Goal: Task Accomplishment & Management: Use online tool/utility

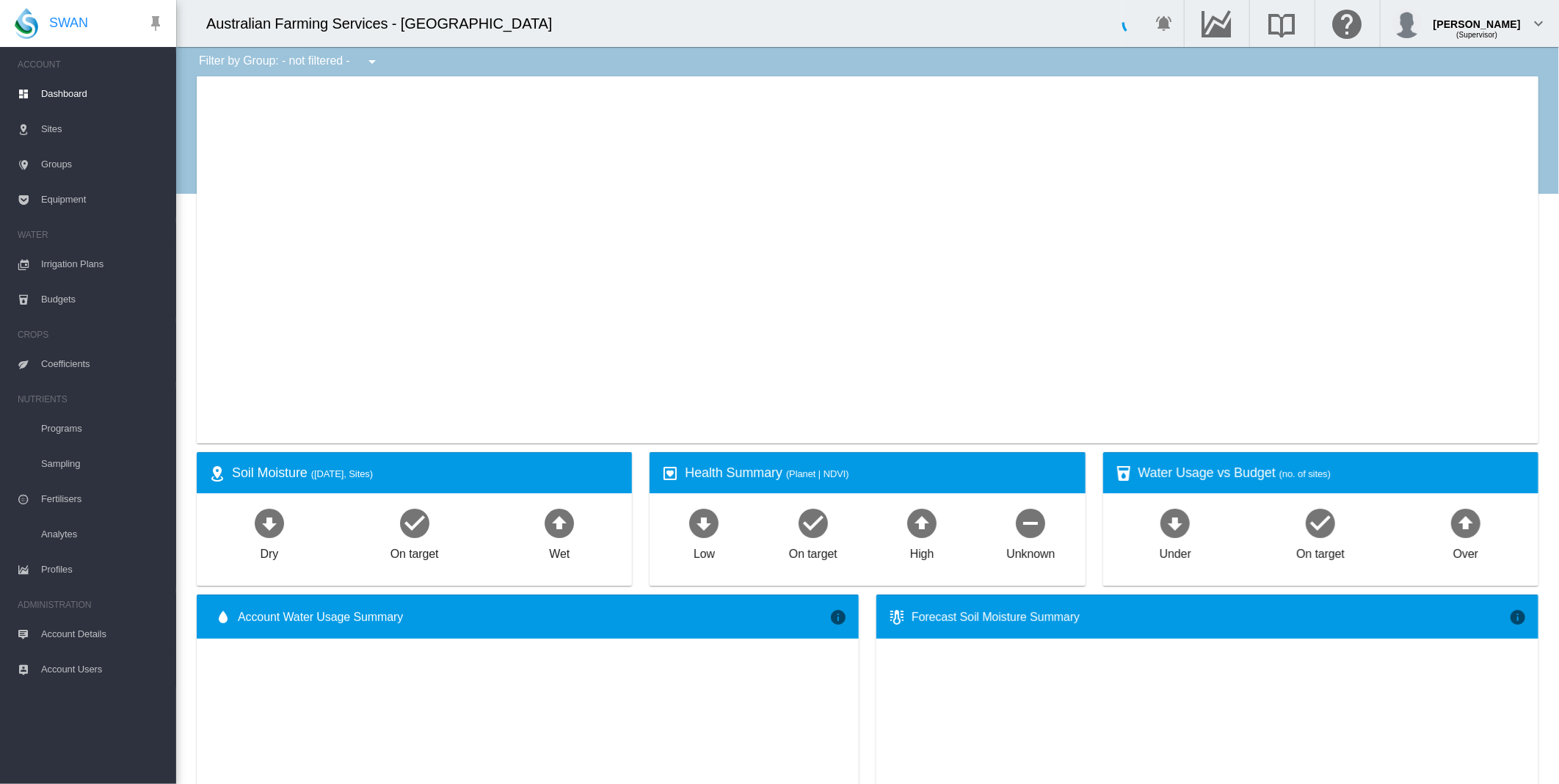
select select "**********"
type input "**********"
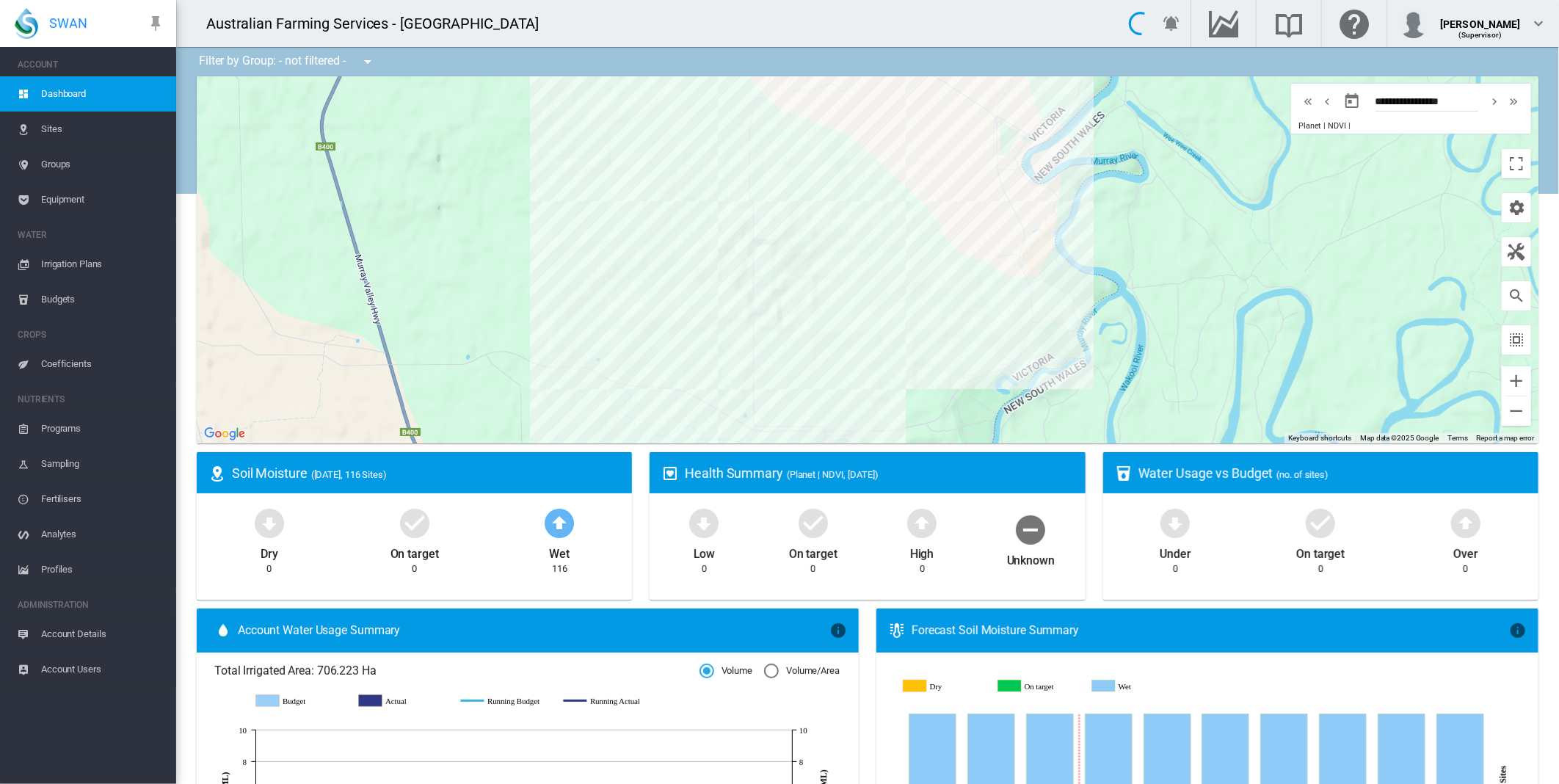
drag, startPoint x: 843, startPoint y: 362, endPoint x: 918, endPoint y: 412, distance: 90.1
click at [918, 412] on div at bounding box center [867, 259] width 1341 height 366
click at [1511, 204] on md-icon "icon-cog" at bounding box center [1516, 207] width 18 height 18
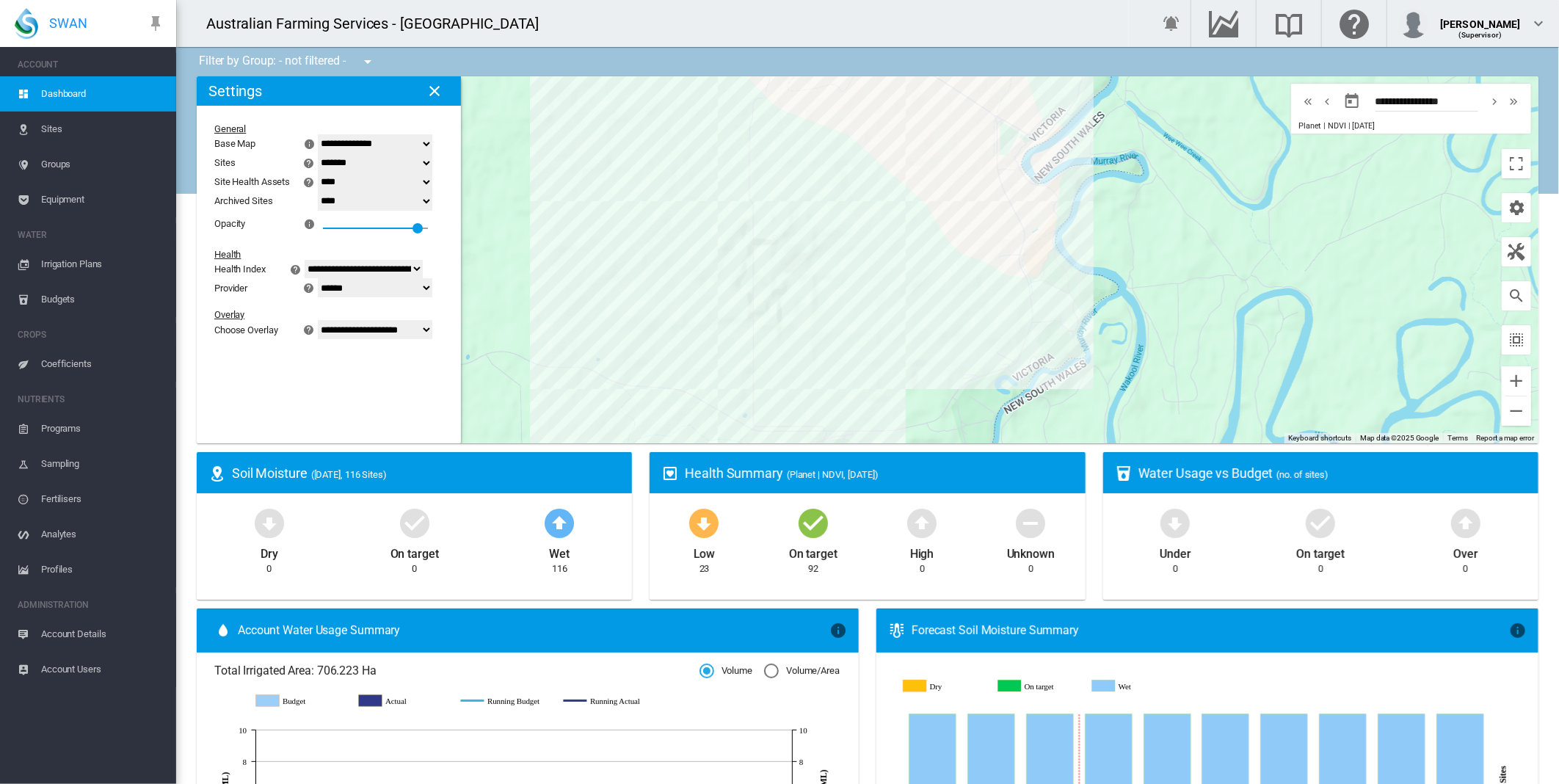
click at [433, 335] on select "**********" at bounding box center [375, 329] width 114 height 20
click at [326, 339] on select "**********" at bounding box center [375, 329] width 114 height 20
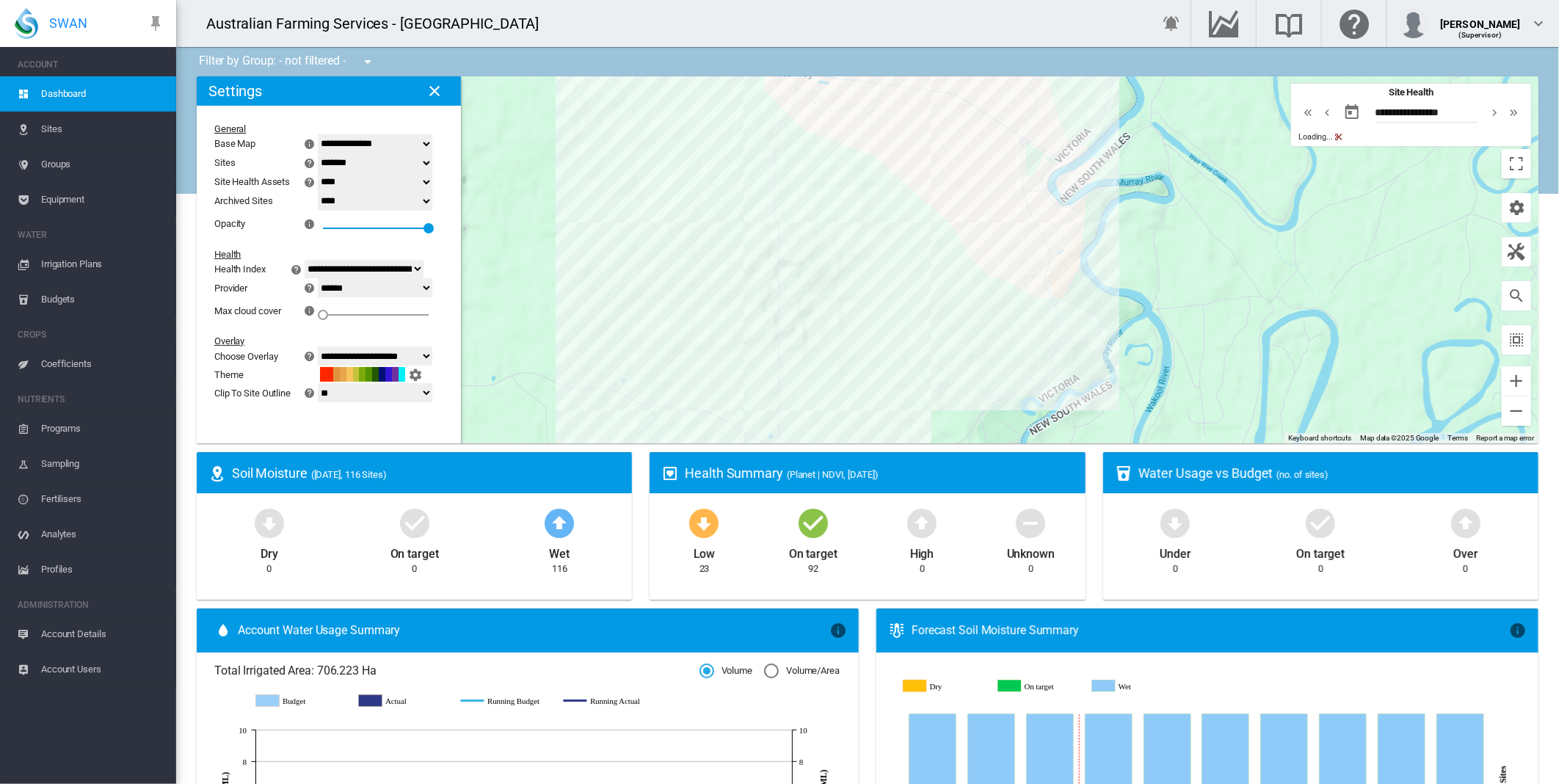
drag, startPoint x: 657, startPoint y: 279, endPoint x: 685, endPoint y: 303, distance: 36.9
click at [685, 303] on div at bounding box center [867, 259] width 1341 height 366
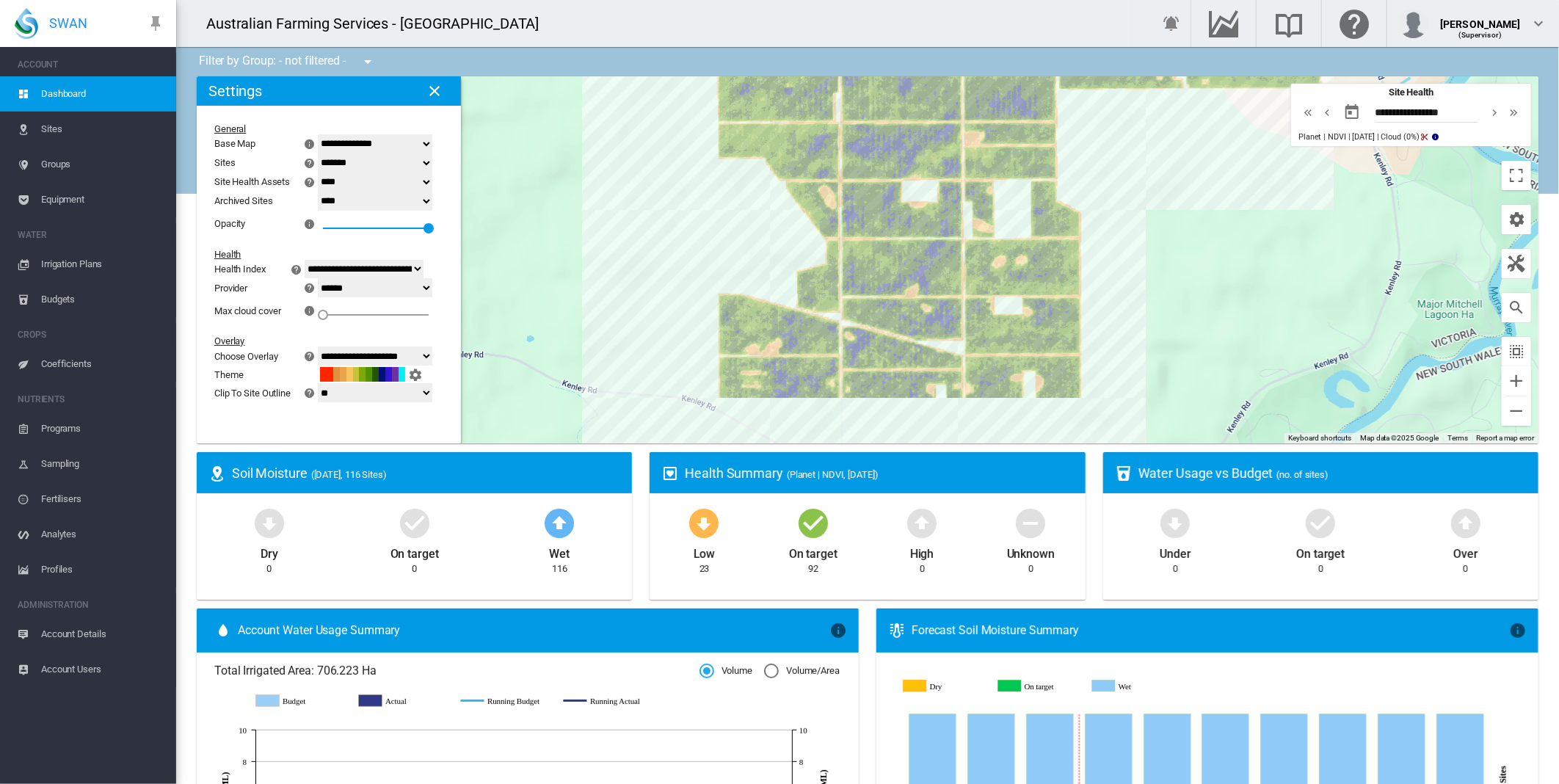
drag, startPoint x: 955, startPoint y: 290, endPoint x: 1168, endPoint y: 178, distance: 240.7
click at [1168, 178] on div at bounding box center [867, 259] width 1341 height 366
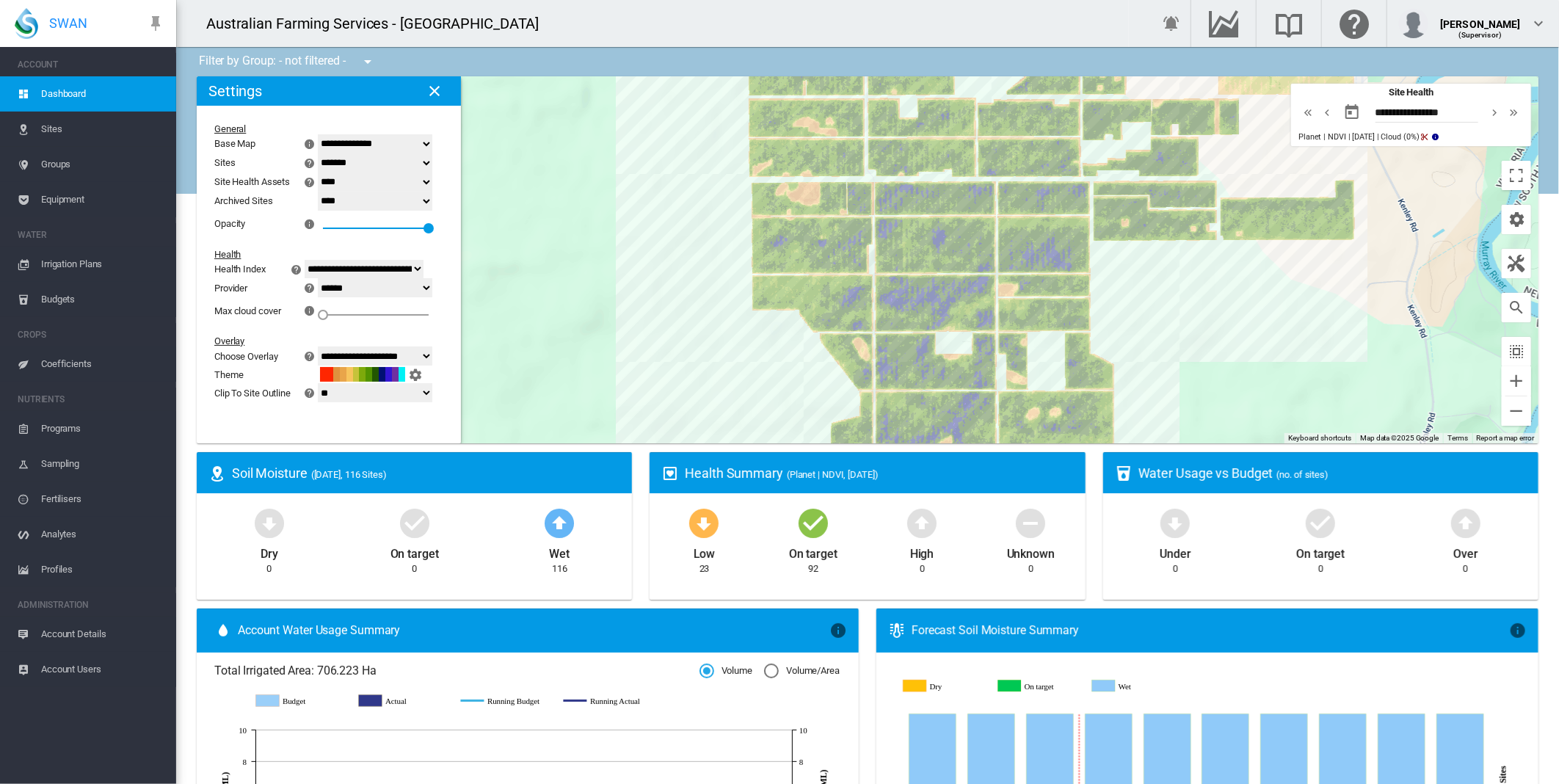
drag, startPoint x: 1106, startPoint y: 167, endPoint x: 1139, endPoint y: 325, distance: 161.4
click at [1139, 325] on div at bounding box center [867, 259] width 1341 height 366
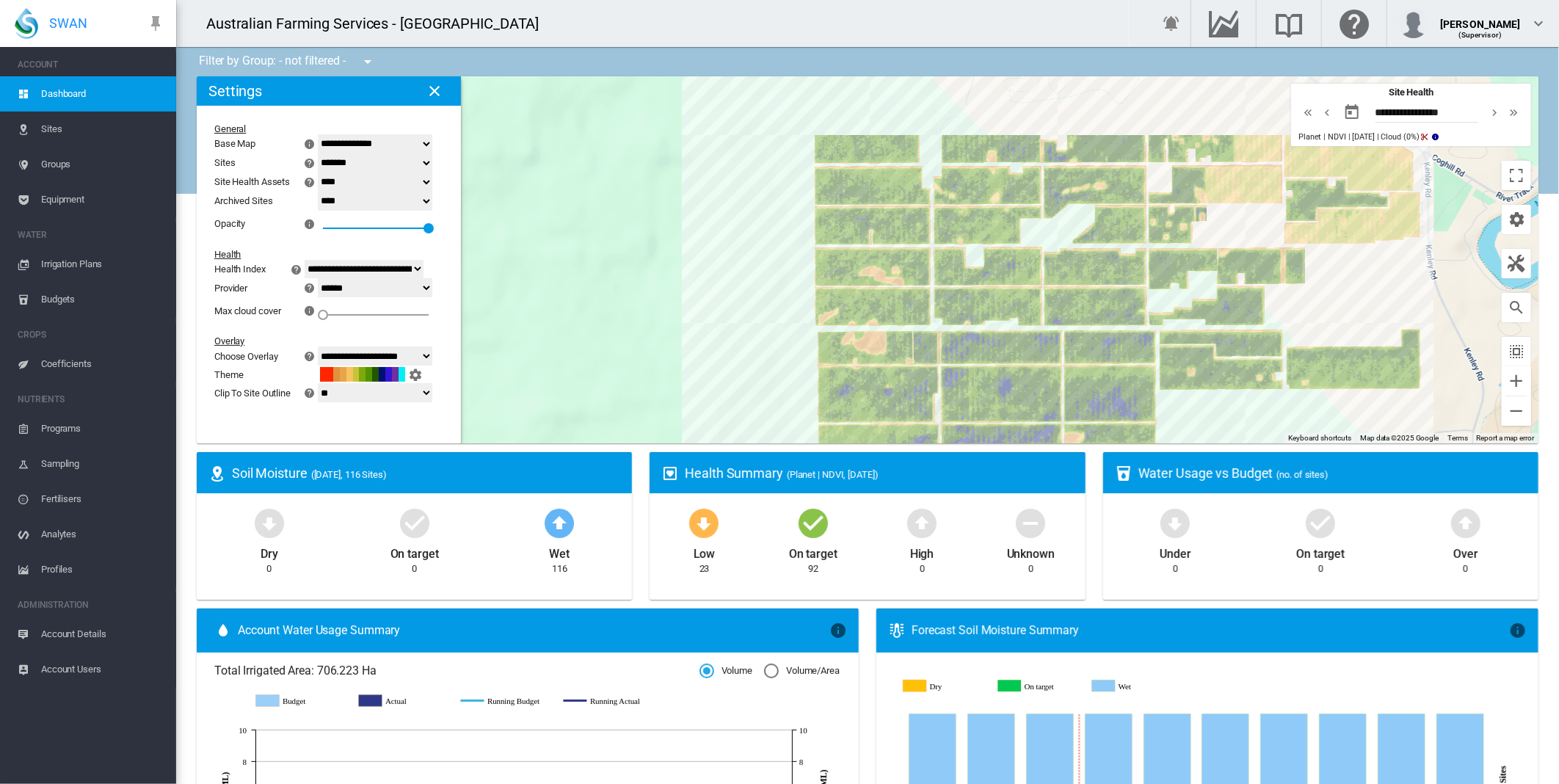
drag, startPoint x: 1132, startPoint y: 315, endPoint x: 1191, endPoint y: 458, distance: 154.7
click at [1193, 458] on div "Filter by Group: - not filtered - - not filtered - ← Move left → Move right ↑ M…" at bounding box center [867, 751] width 1382 height 1410
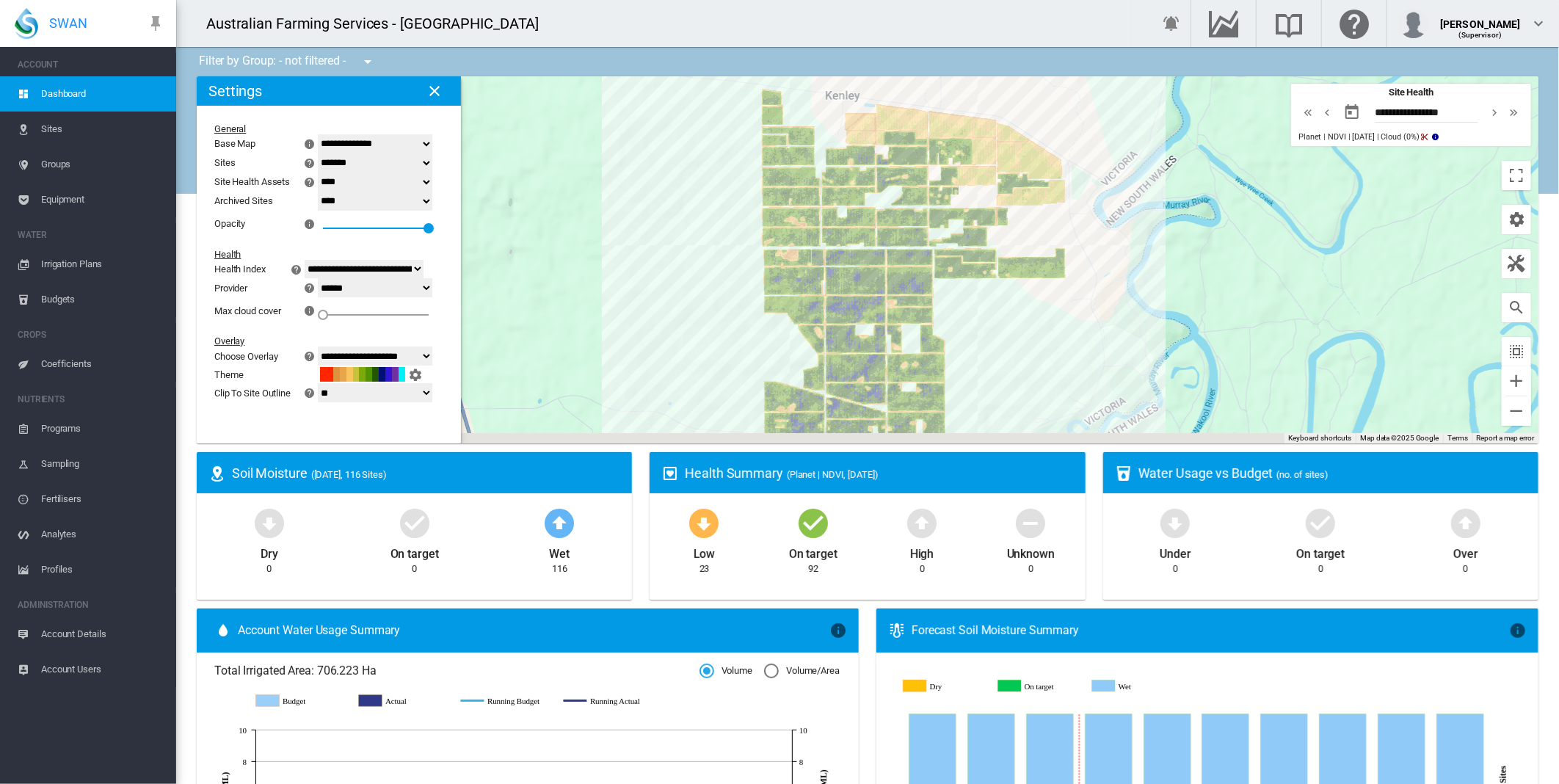
drag, startPoint x: 740, startPoint y: 290, endPoint x: 707, endPoint y: 196, distance: 99.6
click at [707, 199] on div at bounding box center [867, 259] width 1341 height 366
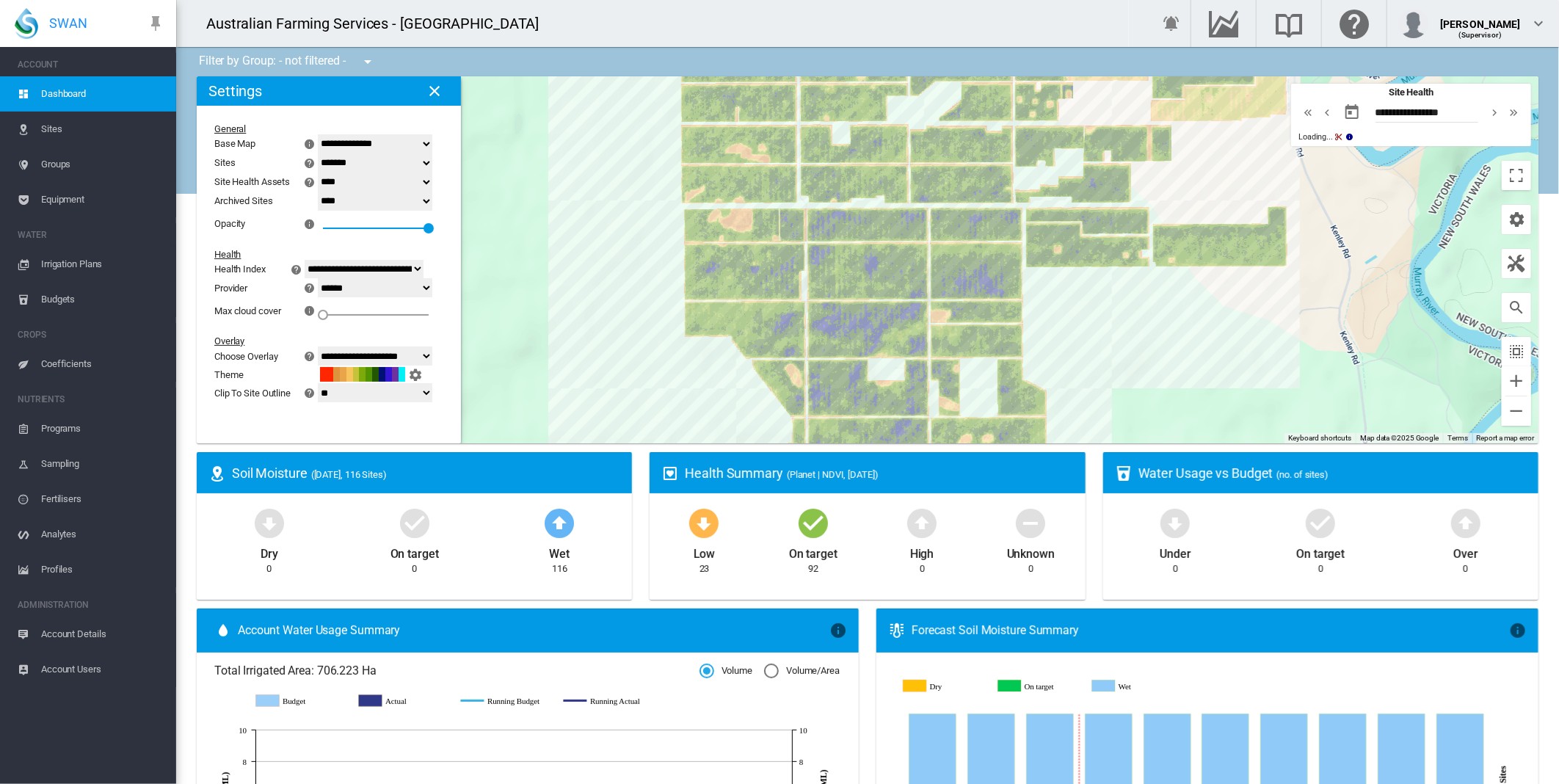
drag, startPoint x: 934, startPoint y: 284, endPoint x: 1084, endPoint y: 392, distance: 184.8
click at [1084, 392] on div at bounding box center [867, 259] width 1341 height 366
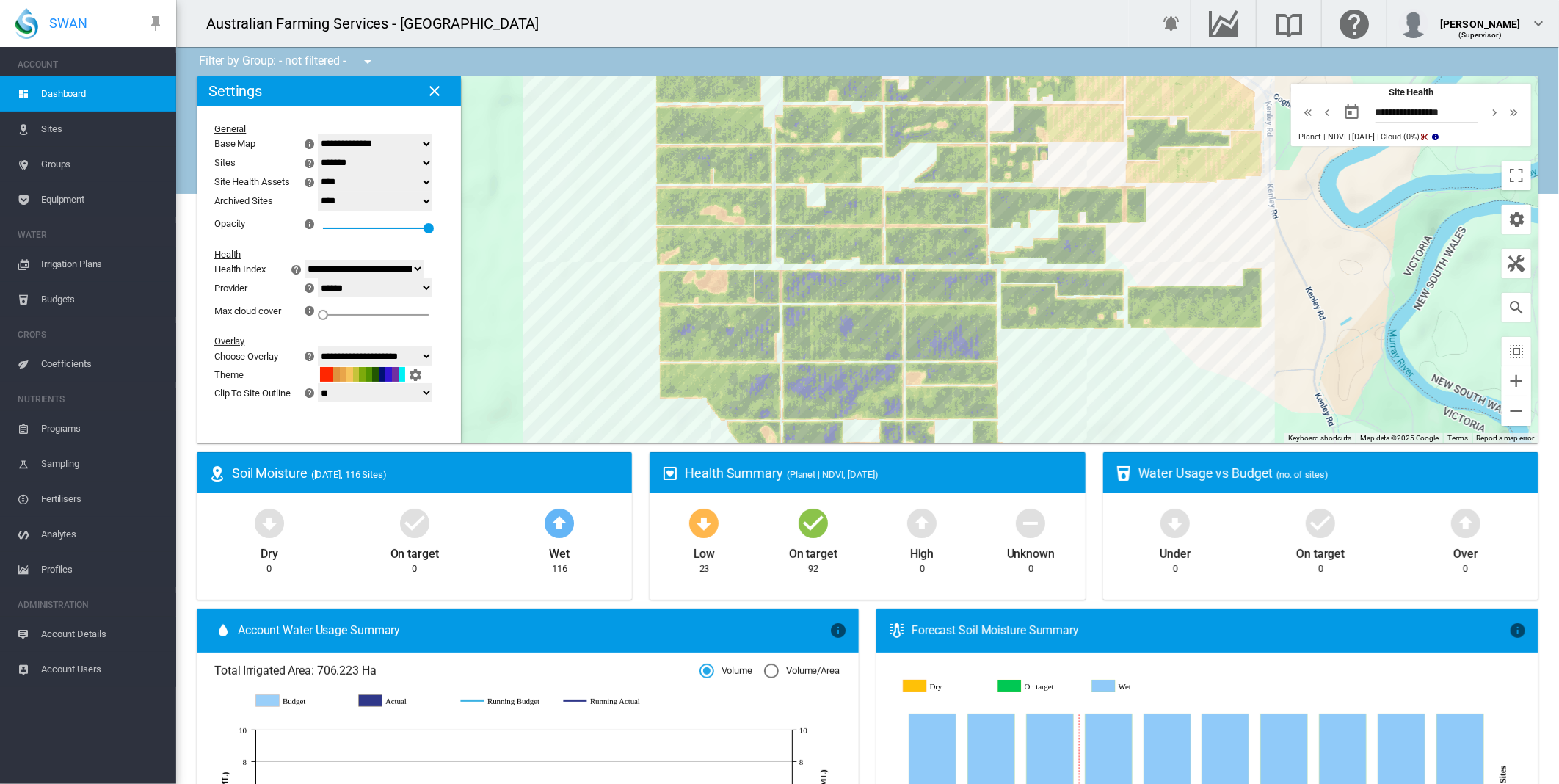
drag, startPoint x: 1064, startPoint y: 322, endPoint x: 1030, endPoint y: 398, distance: 83.3
click at [1030, 398] on div at bounding box center [867, 259] width 1341 height 366
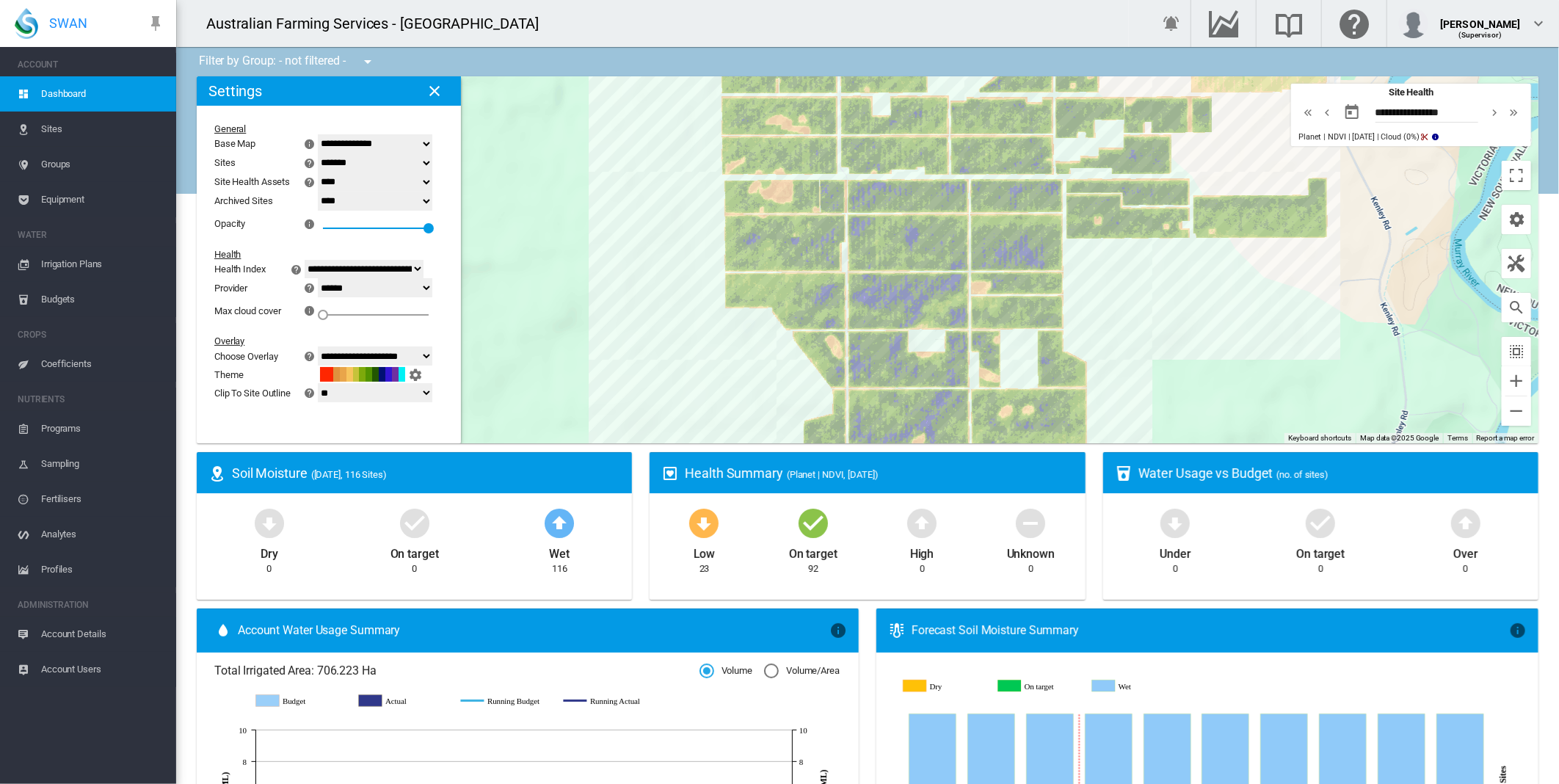
drag, startPoint x: 1073, startPoint y: 405, endPoint x: 1148, endPoint y: 279, distance: 146.6
click at [1150, 280] on div at bounding box center [867, 259] width 1341 height 366
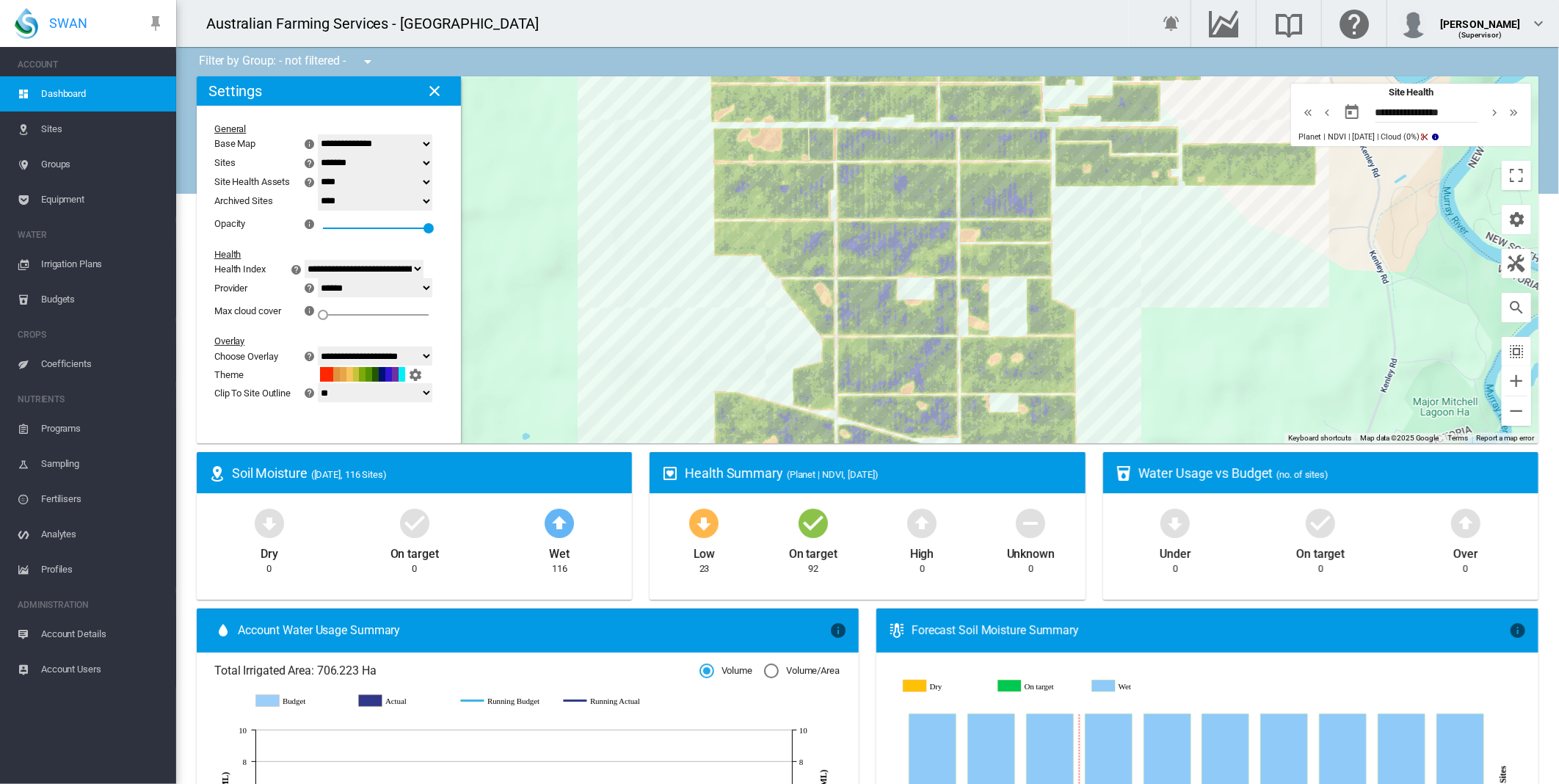
drag, startPoint x: 1178, startPoint y: 326, endPoint x: 1163, endPoint y: 284, distance: 44.6
click at [1163, 284] on div at bounding box center [867, 259] width 1341 height 366
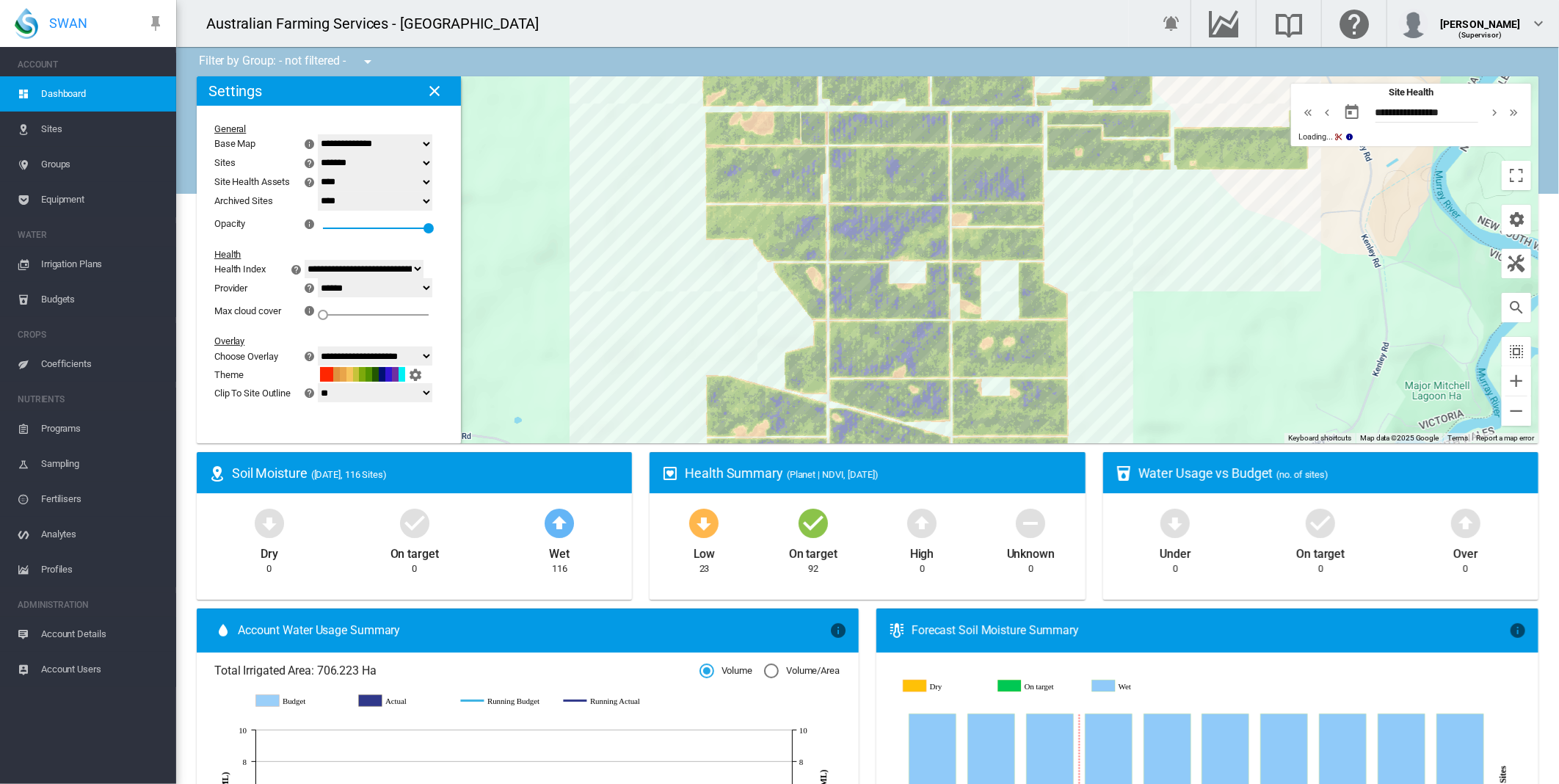
drag, startPoint x: 1084, startPoint y: 299, endPoint x: 1064, endPoint y: 280, distance: 27.6
click at [1073, 280] on div at bounding box center [867, 259] width 1341 height 366
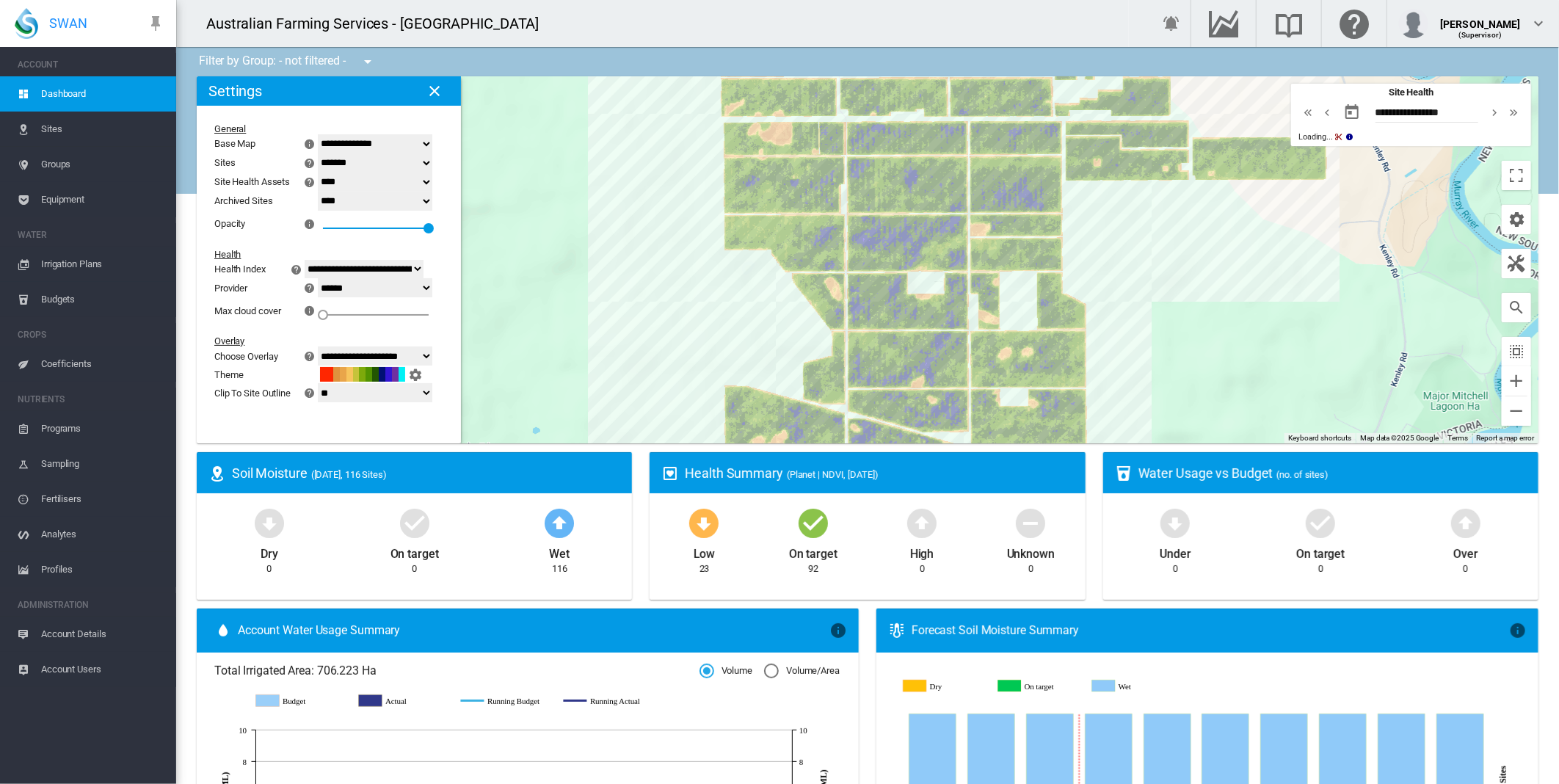
click at [1181, 268] on div at bounding box center [867, 259] width 1341 height 366
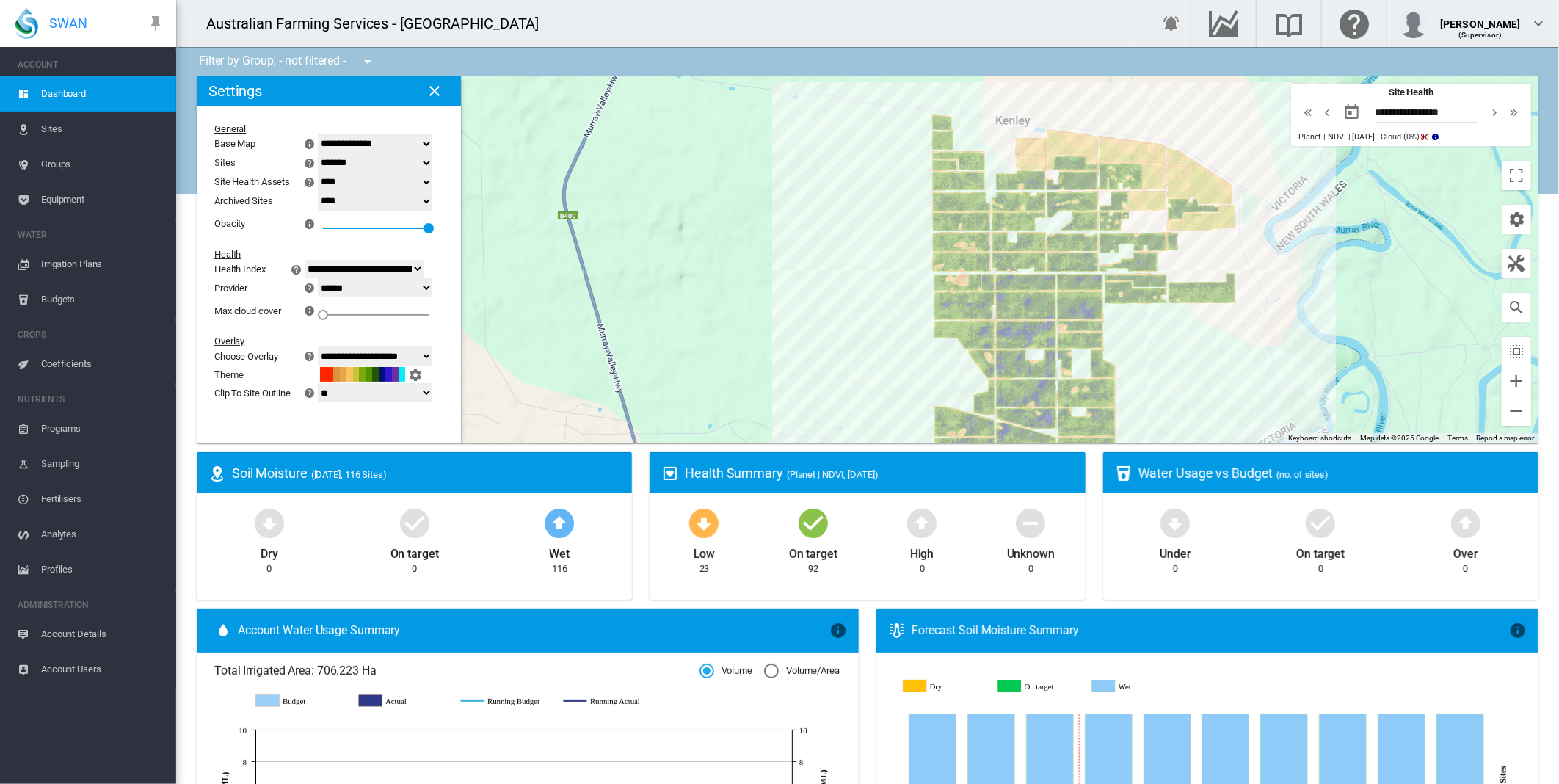
drag, startPoint x: 1151, startPoint y: 279, endPoint x: 1122, endPoint y: 362, distance: 87.9
click at [1122, 362] on div at bounding box center [867, 259] width 1341 height 366
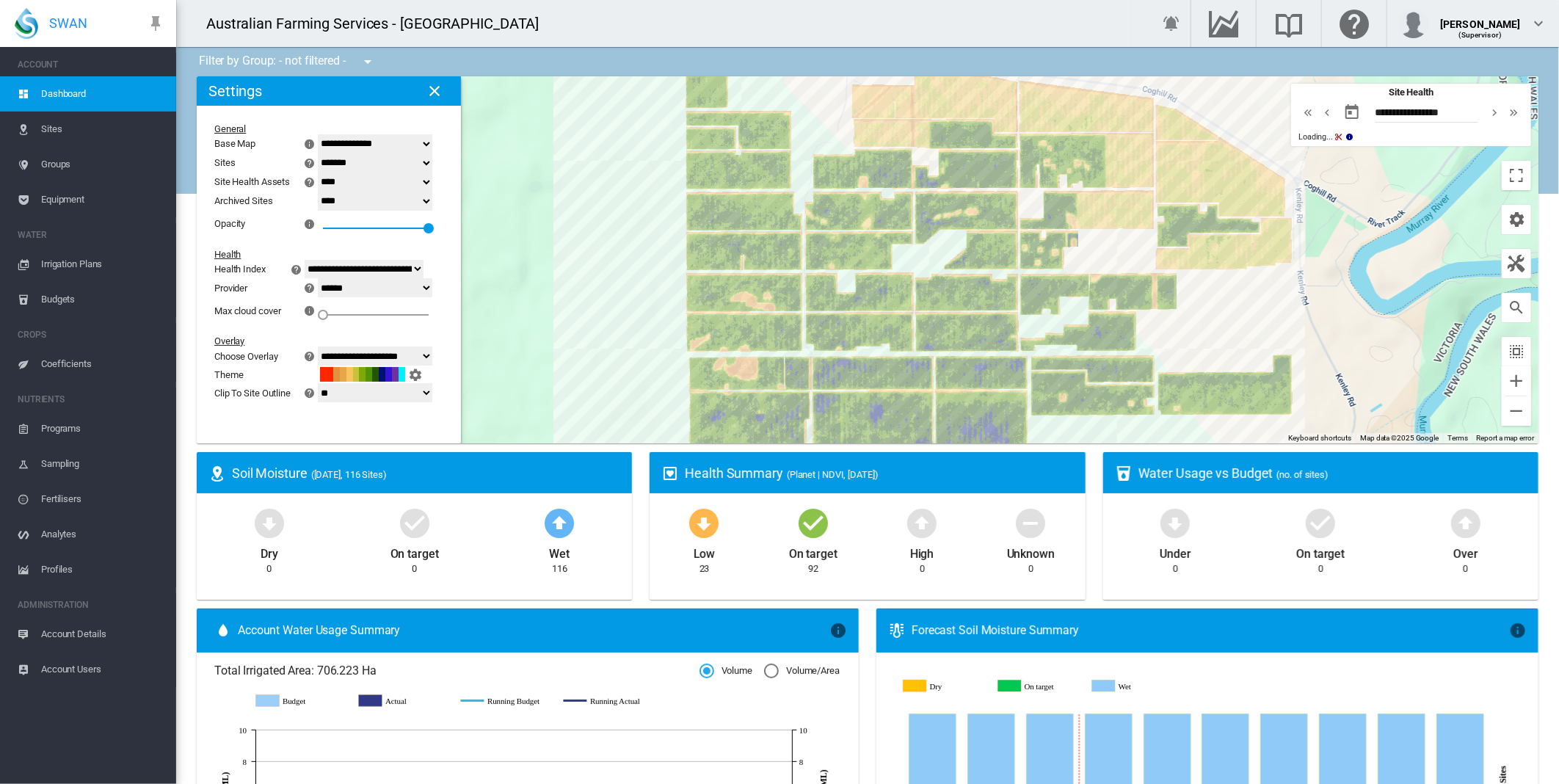
drag, startPoint x: 1212, startPoint y: 304, endPoint x: 1259, endPoint y: 319, distance: 49.3
click at [1259, 319] on div at bounding box center [867, 259] width 1341 height 366
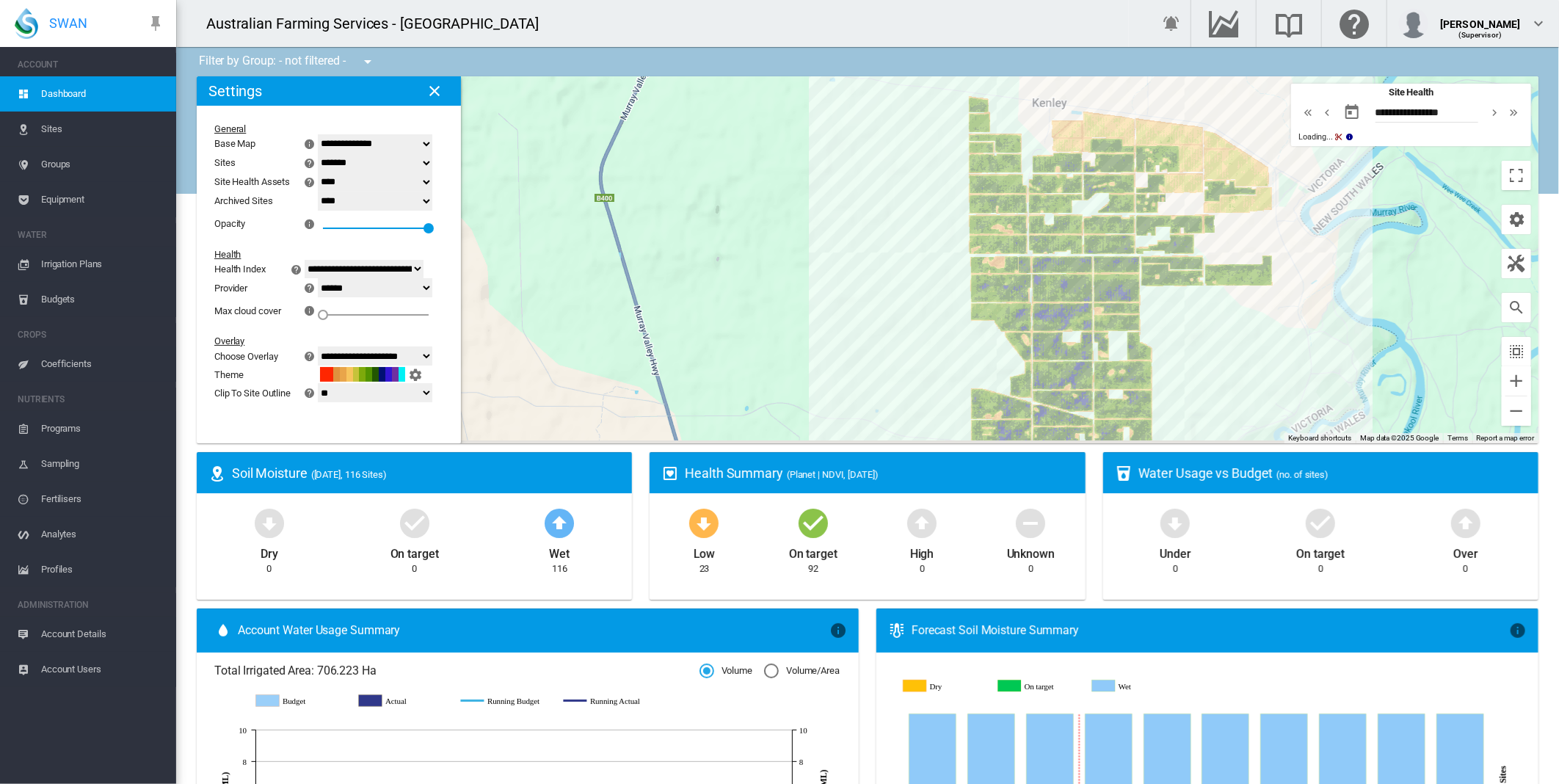
drag, startPoint x: 1308, startPoint y: 398, endPoint x: 1288, endPoint y: 251, distance: 148.4
click at [1288, 251] on div at bounding box center [867, 259] width 1341 height 366
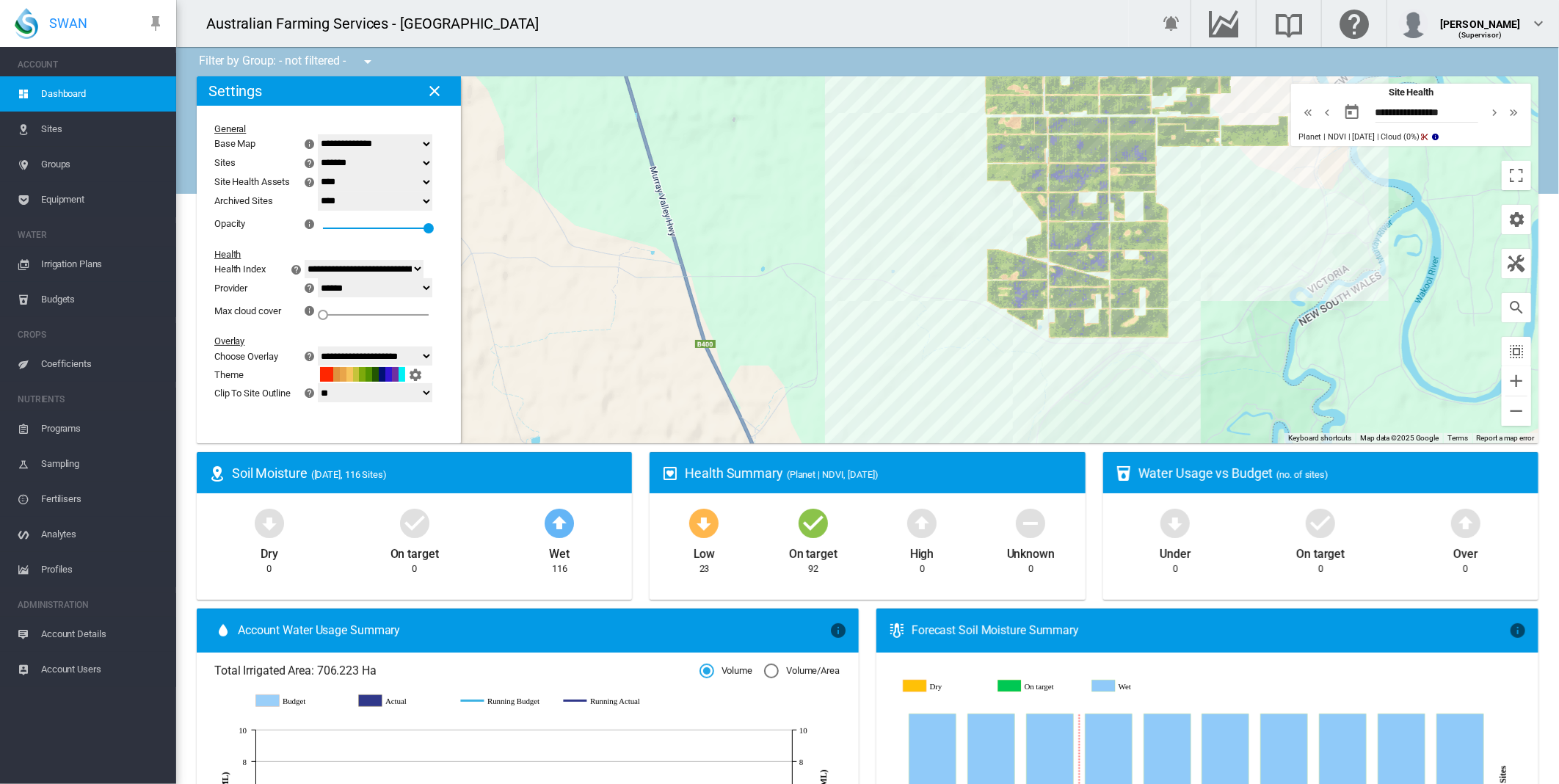
drag, startPoint x: 1222, startPoint y: 275, endPoint x: 1230, endPoint y: 260, distance: 17.0
click at [1230, 260] on div at bounding box center [867, 259] width 1341 height 366
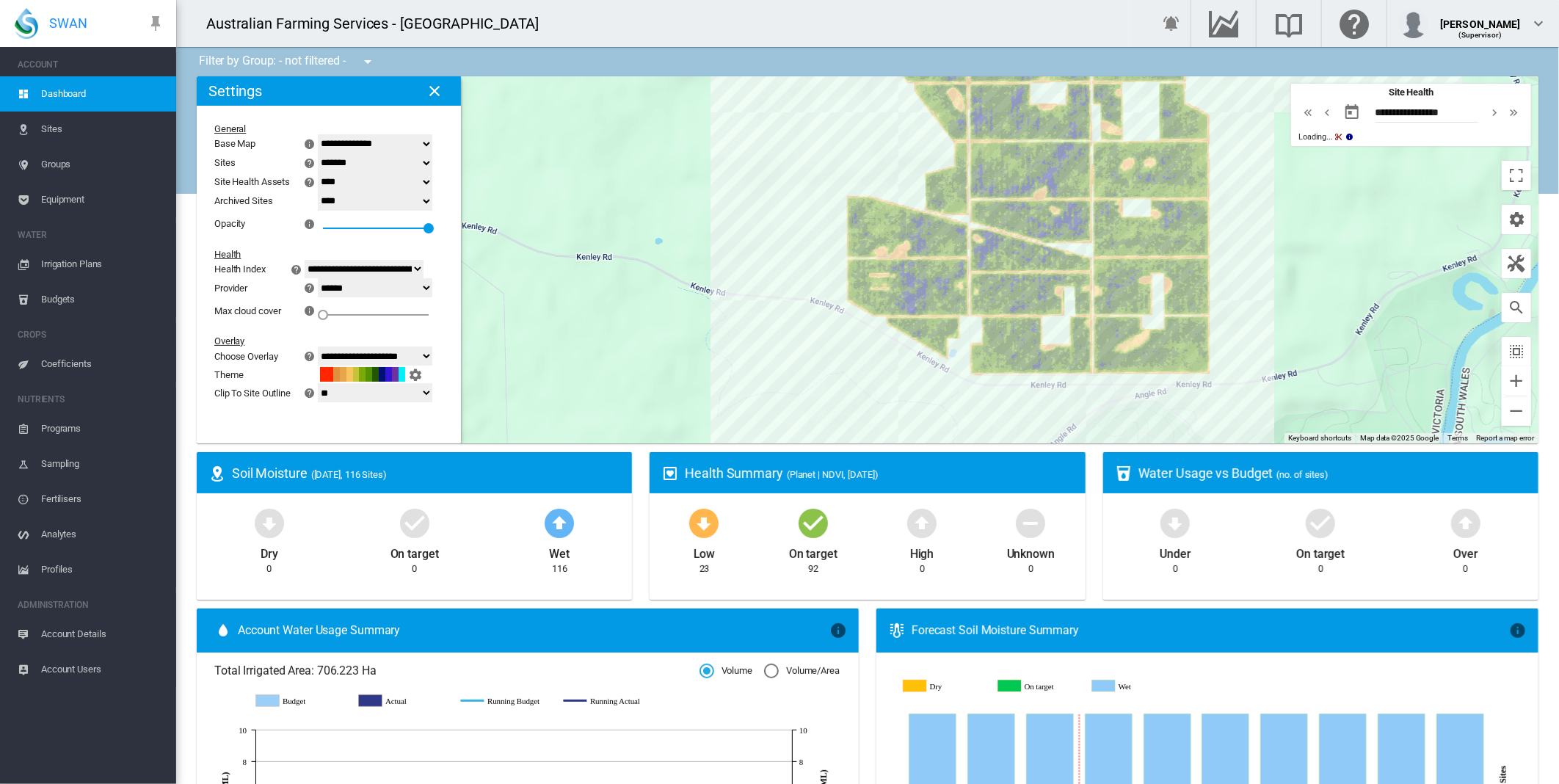
drag, startPoint x: 1246, startPoint y: 256, endPoint x: 1323, endPoint y: 313, distance: 95.8
click at [1323, 313] on div at bounding box center [867, 259] width 1341 height 366
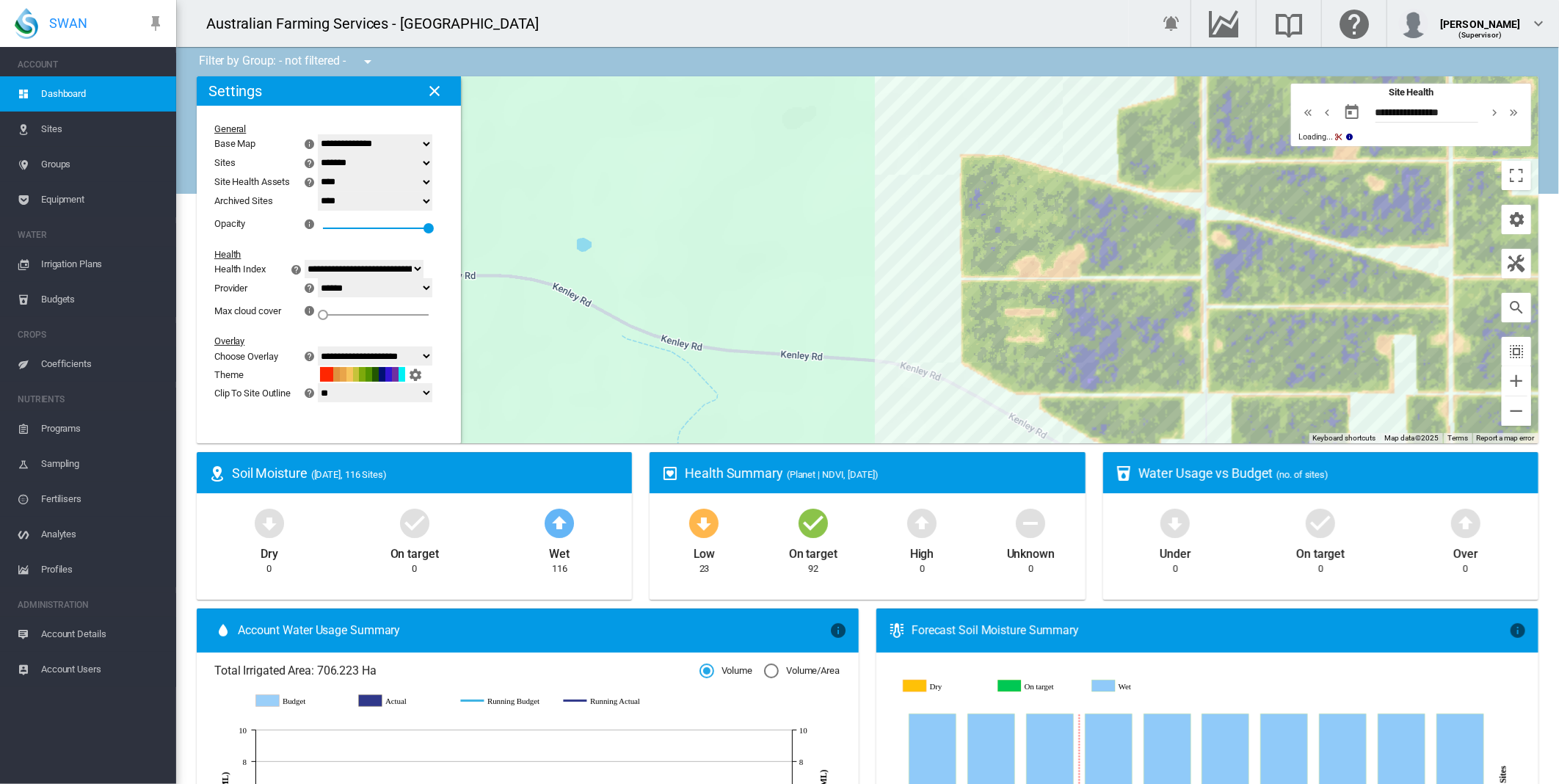
drag, startPoint x: 764, startPoint y: 240, endPoint x: 694, endPoint y: 182, distance: 90.9
click at [696, 183] on div at bounding box center [867, 259] width 1341 height 366
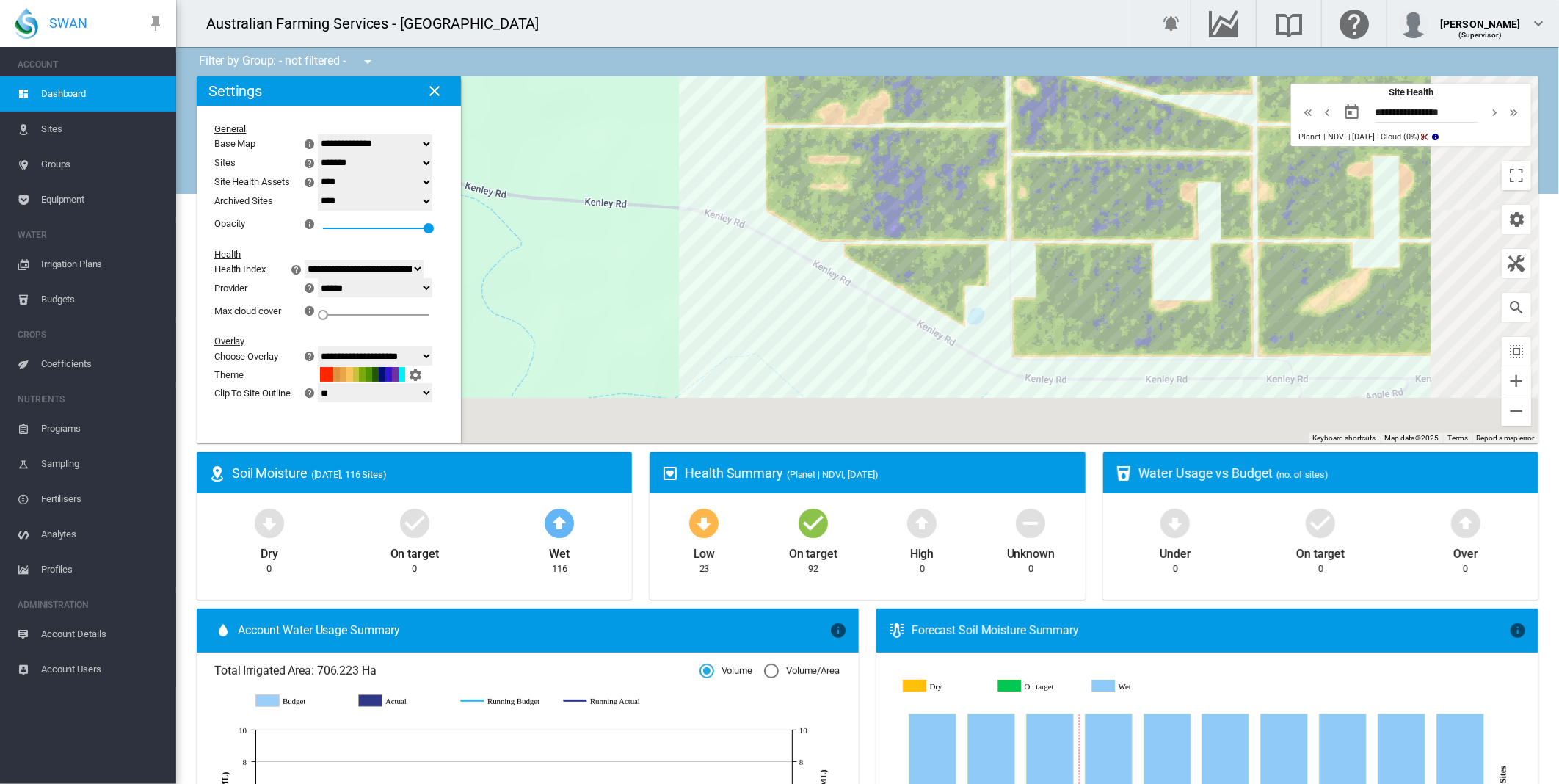
drag, startPoint x: 801, startPoint y: 245, endPoint x: 606, endPoint y: 90, distance: 249.1
click at [606, 91] on div at bounding box center [867, 259] width 1341 height 366
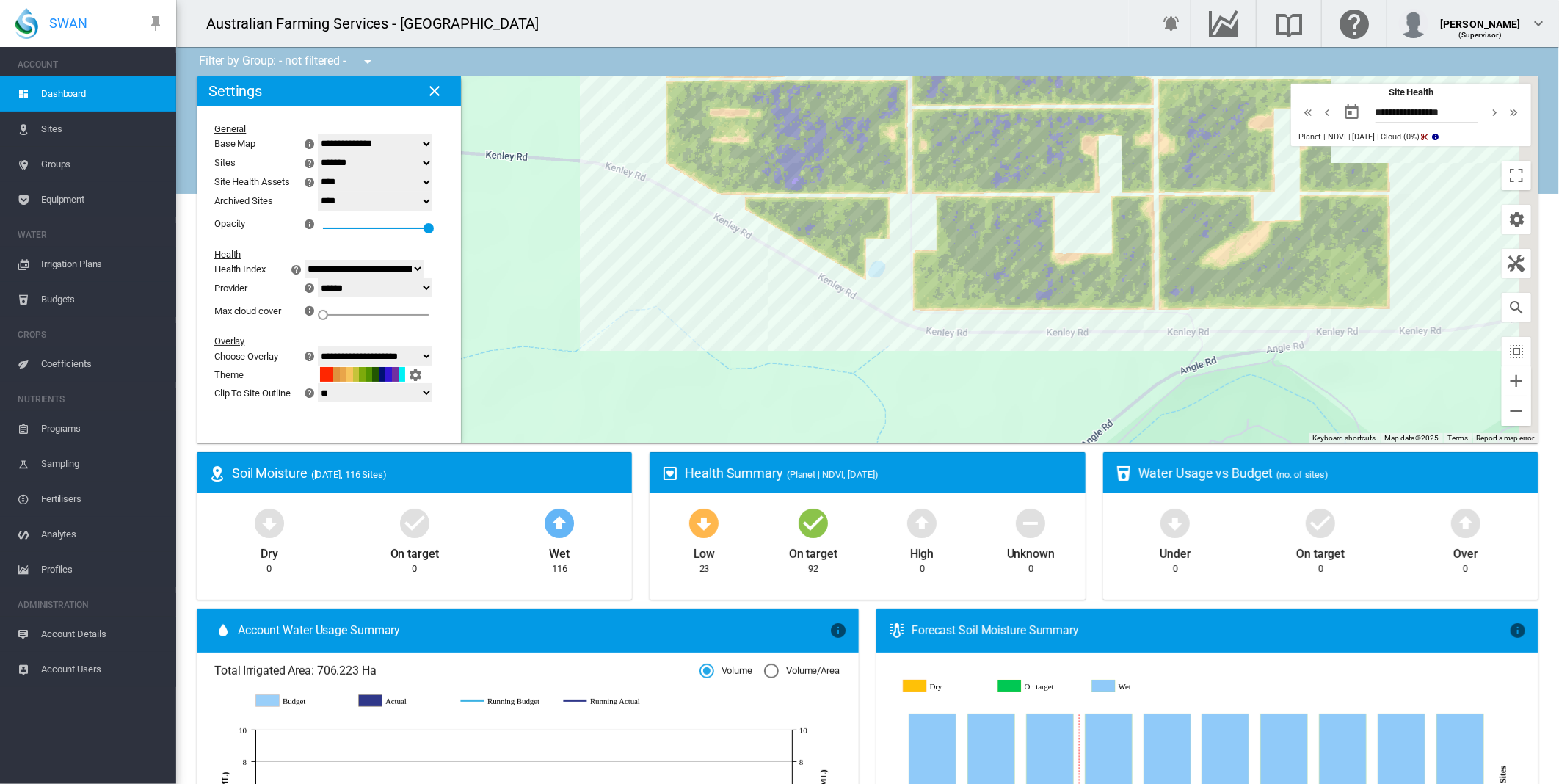
drag, startPoint x: 1296, startPoint y: 391, endPoint x: 1069, endPoint y: 392, distance: 227.0
click at [1069, 392] on div at bounding box center [867, 259] width 1341 height 366
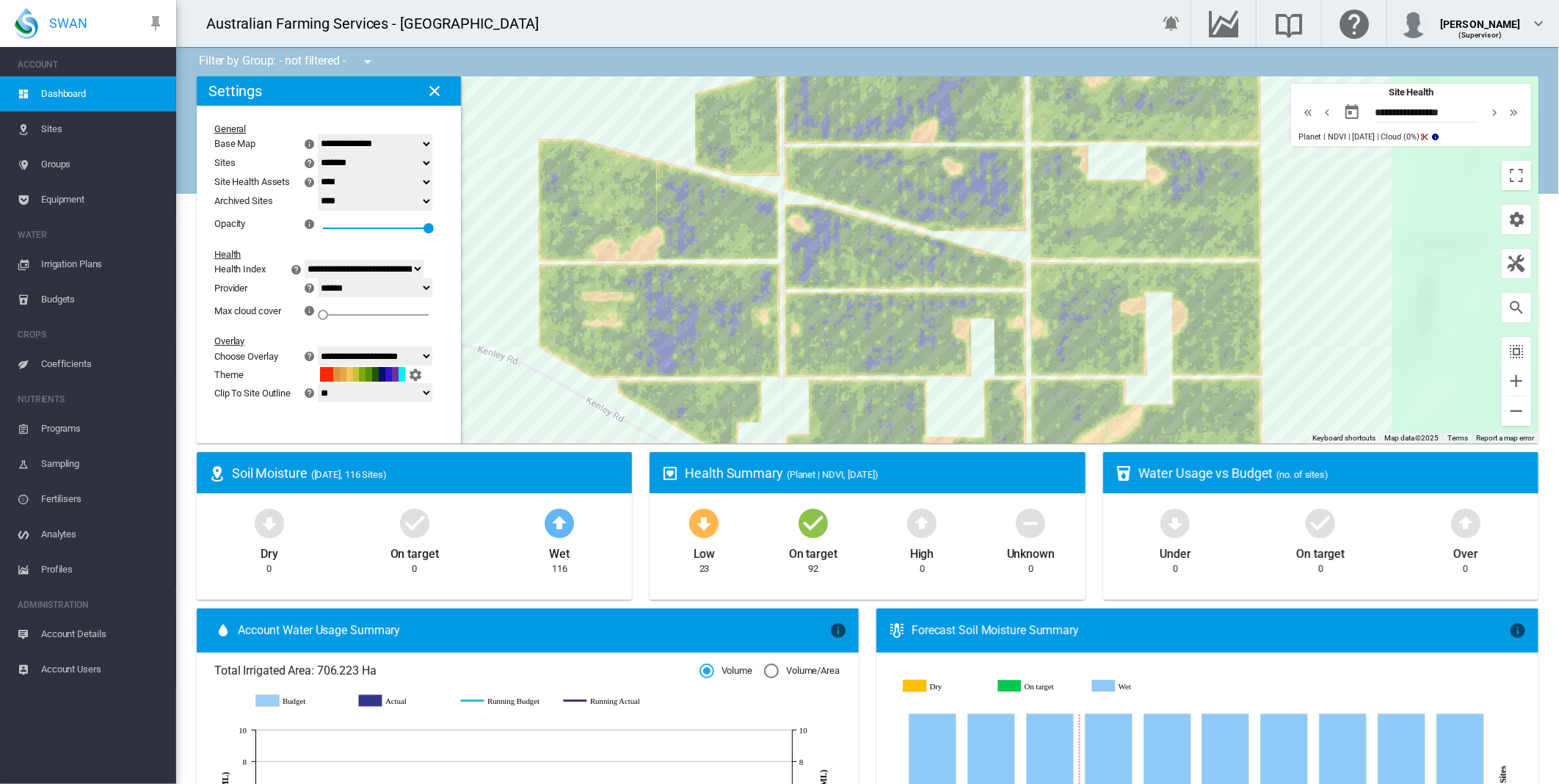
drag, startPoint x: 1356, startPoint y: 444, endPoint x: 1366, endPoint y: 458, distance: 17.2
click at [1372, 475] on div "Filter by Group: - not filtered - - not filtered - ← Move left → Move right ↑ M…" at bounding box center [867, 751] width 1382 height 1410
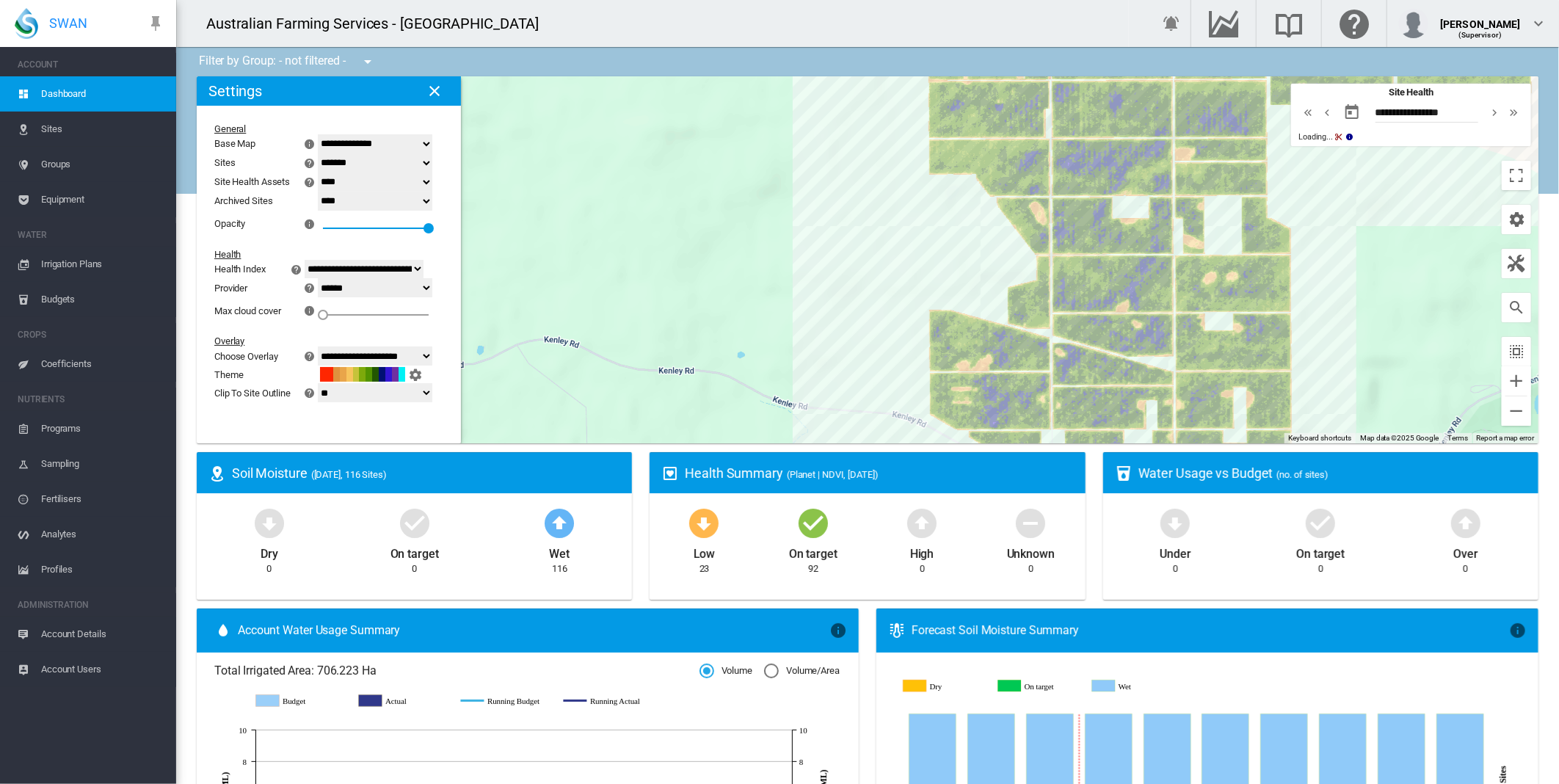
drag, startPoint x: 1378, startPoint y: 328, endPoint x: 1339, endPoint y: 358, distance: 49.2
click at [1339, 358] on div at bounding box center [867, 259] width 1341 height 366
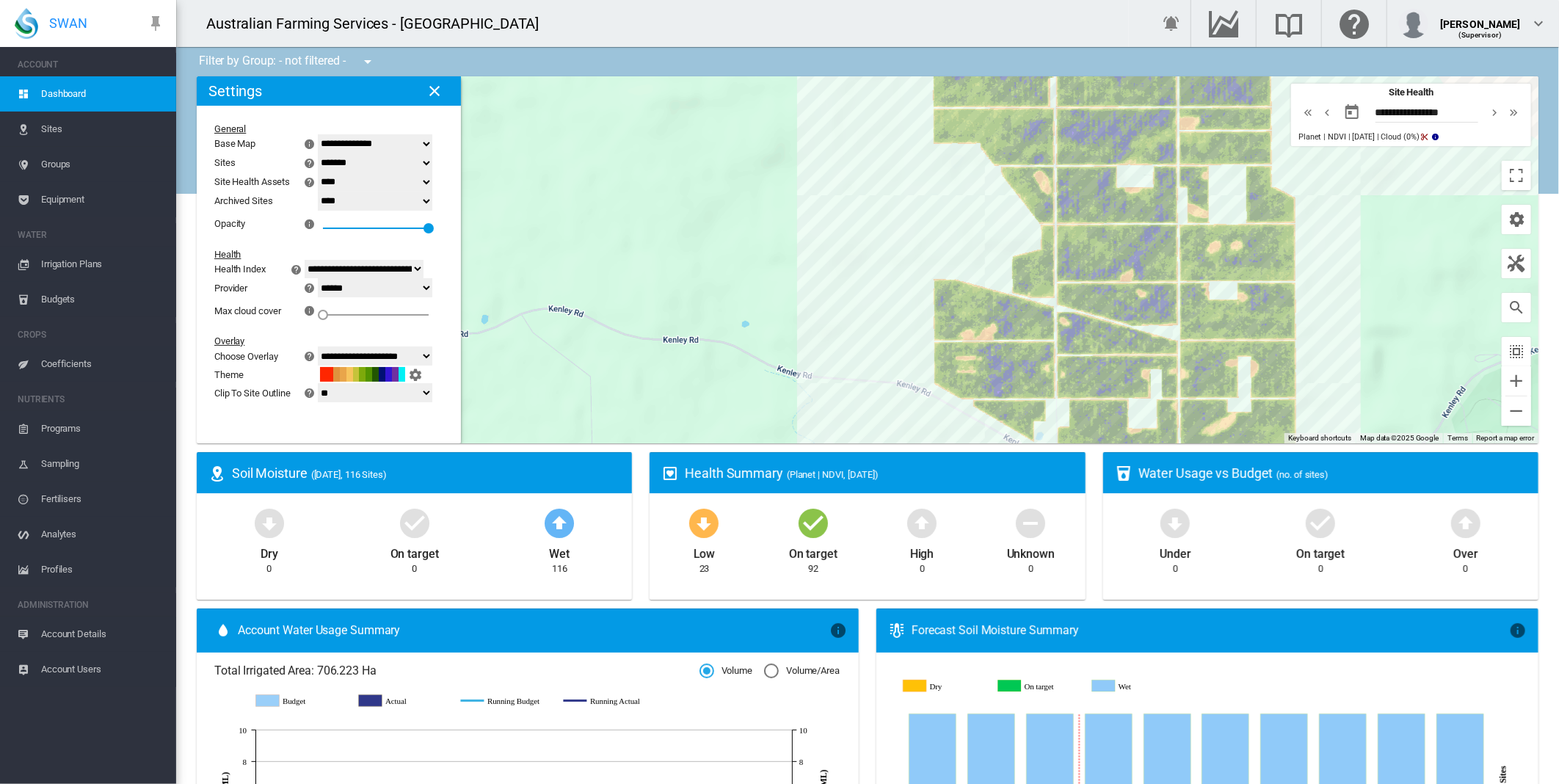
drag, startPoint x: 1358, startPoint y: 332, endPoint x: 1366, endPoint y: 295, distance: 37.9
click at [1365, 298] on div at bounding box center [867, 259] width 1341 height 366
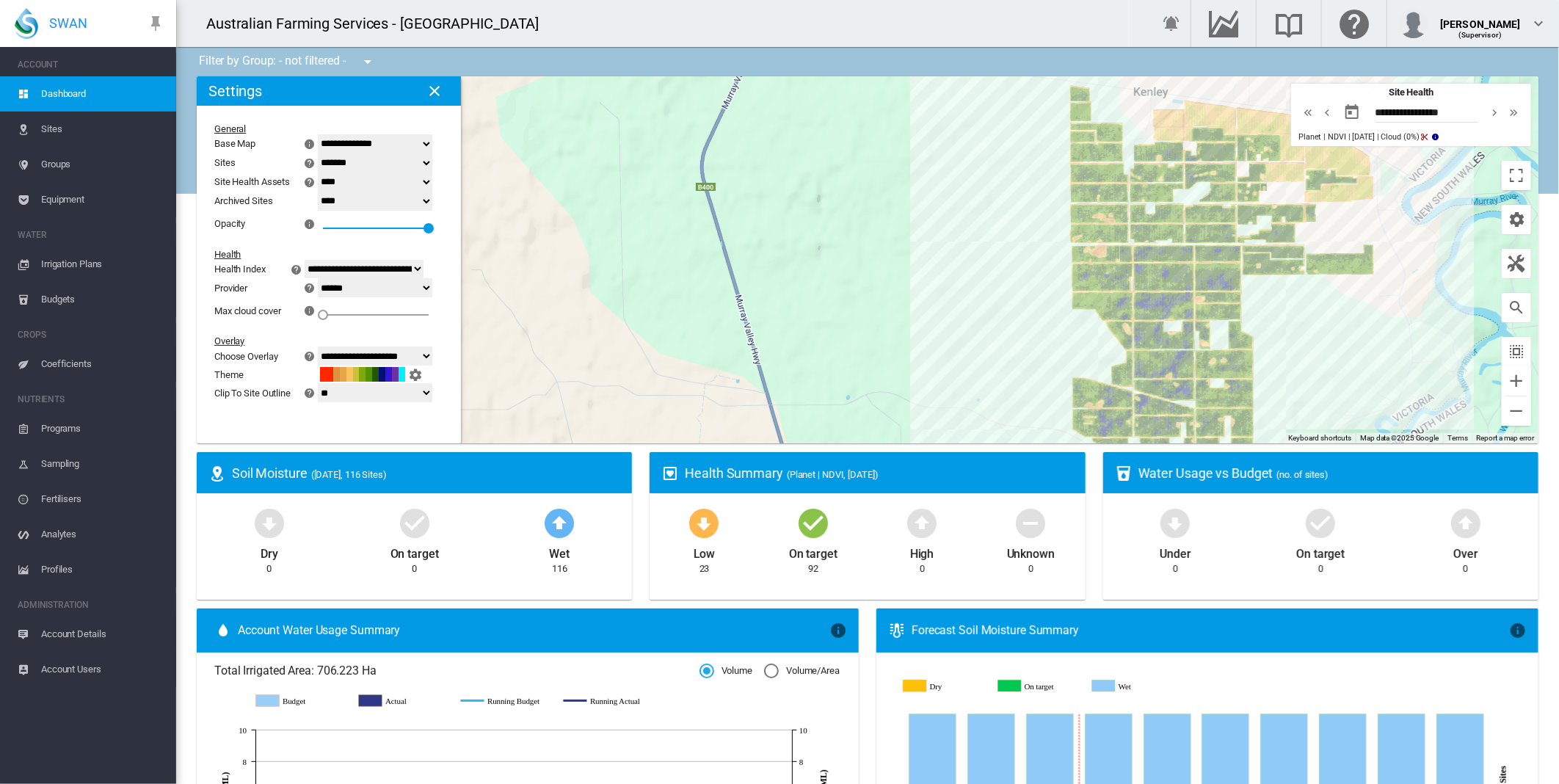
drag, startPoint x: 1368, startPoint y: 259, endPoint x: 1280, endPoint y: 372, distance: 143.2
click at [1280, 372] on div at bounding box center [867, 259] width 1341 height 366
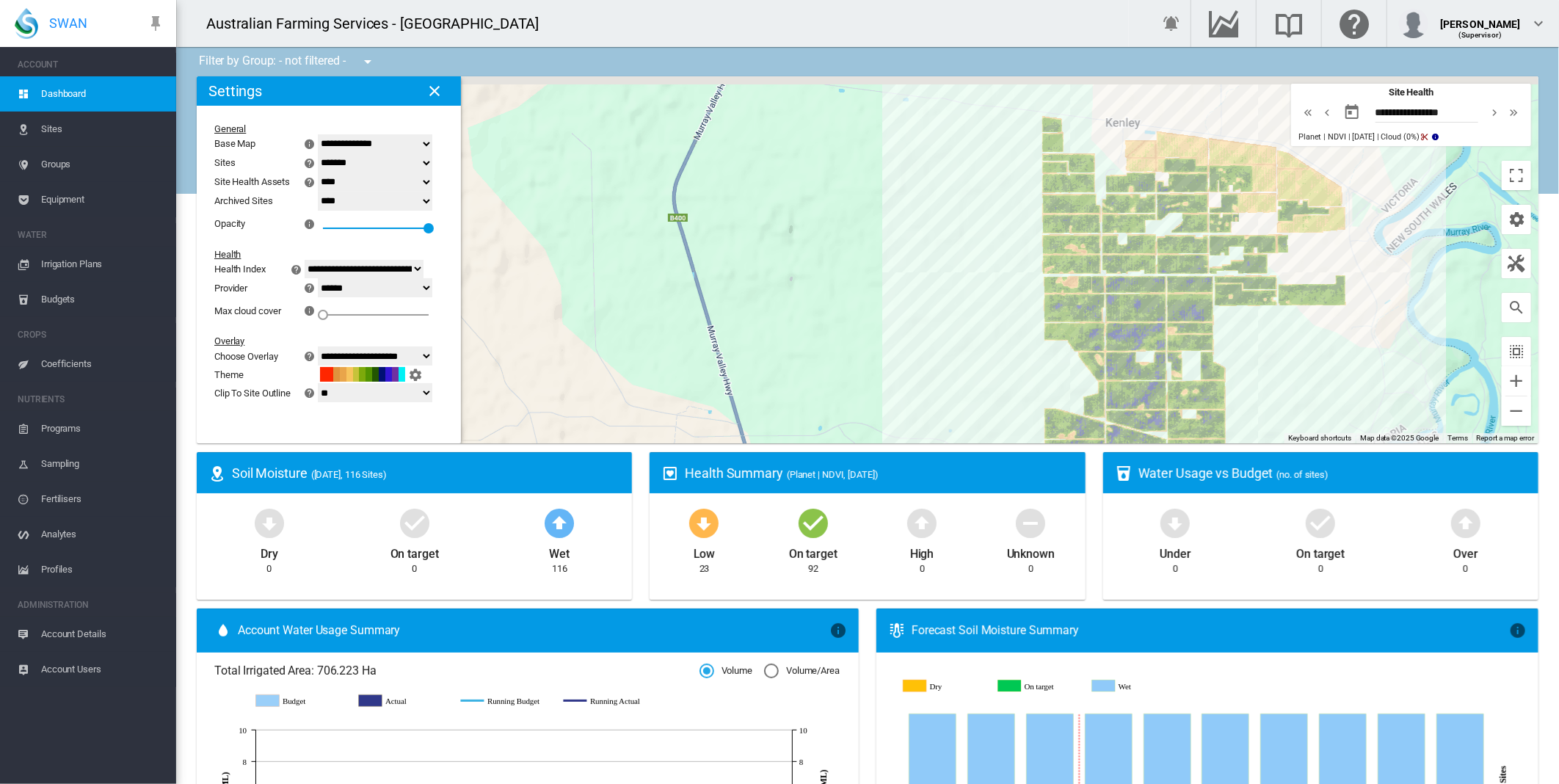
drag, startPoint x: 1319, startPoint y: 324, endPoint x: 1296, endPoint y: 374, distance: 55.0
click at [1296, 374] on div at bounding box center [867, 259] width 1341 height 366
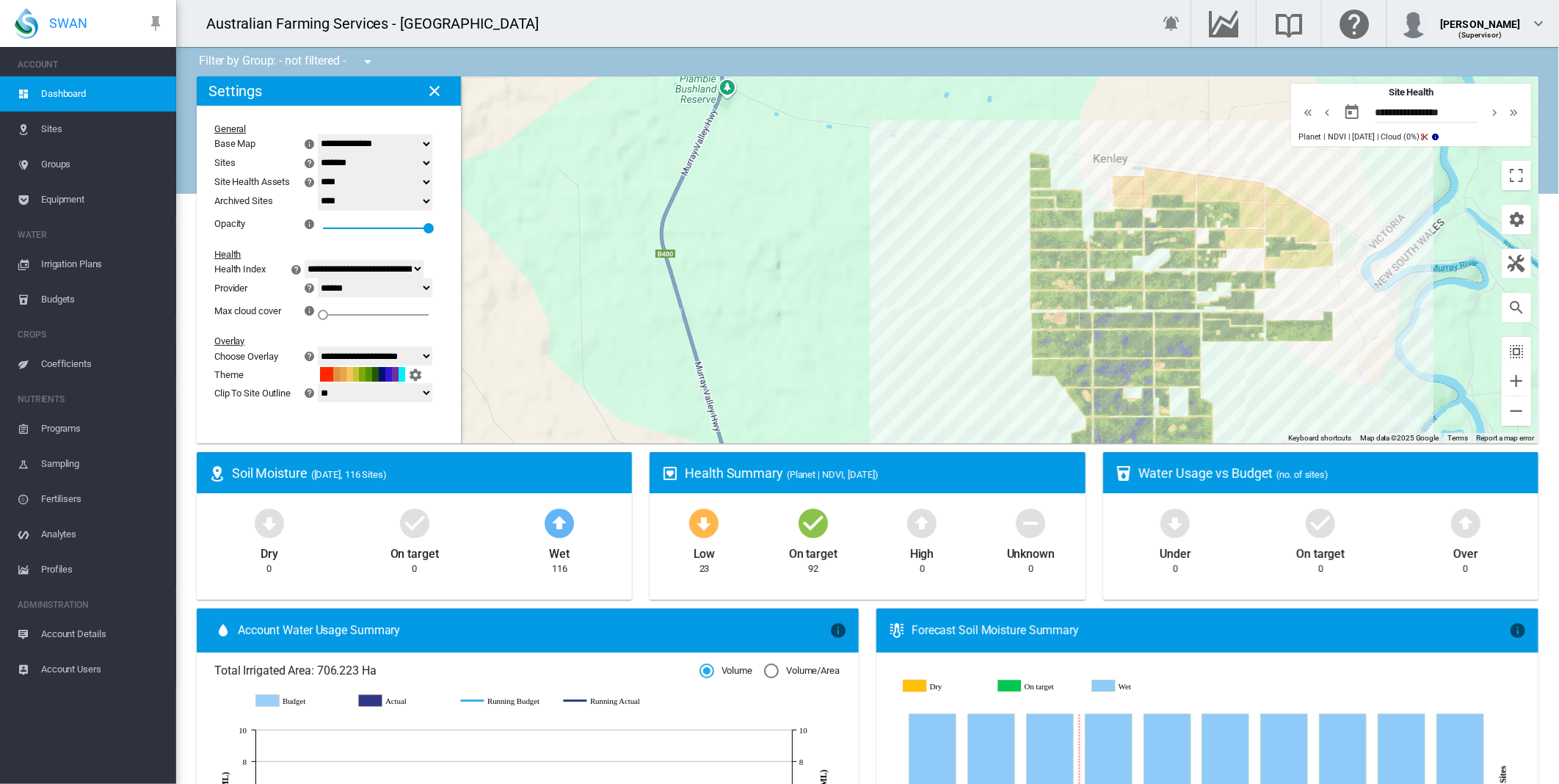
click at [430, 350] on select "**********" at bounding box center [375, 355] width 114 height 20
select select "********"
click at [326, 348] on select "**********" at bounding box center [375, 355] width 114 height 20
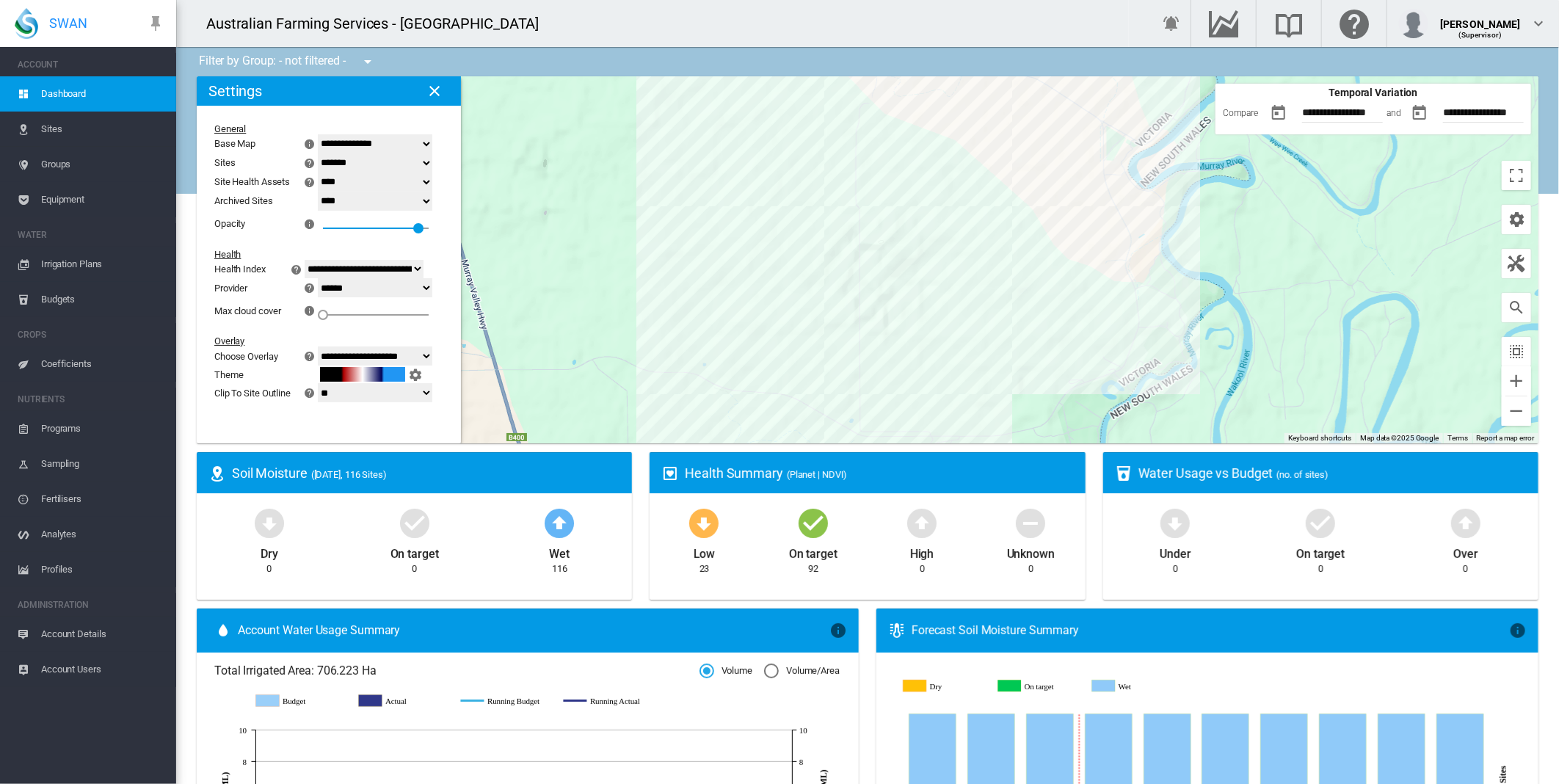
drag, startPoint x: 798, startPoint y: 307, endPoint x: 663, endPoint y: 246, distance: 148.1
click at [663, 246] on div at bounding box center [867, 259] width 1341 height 366
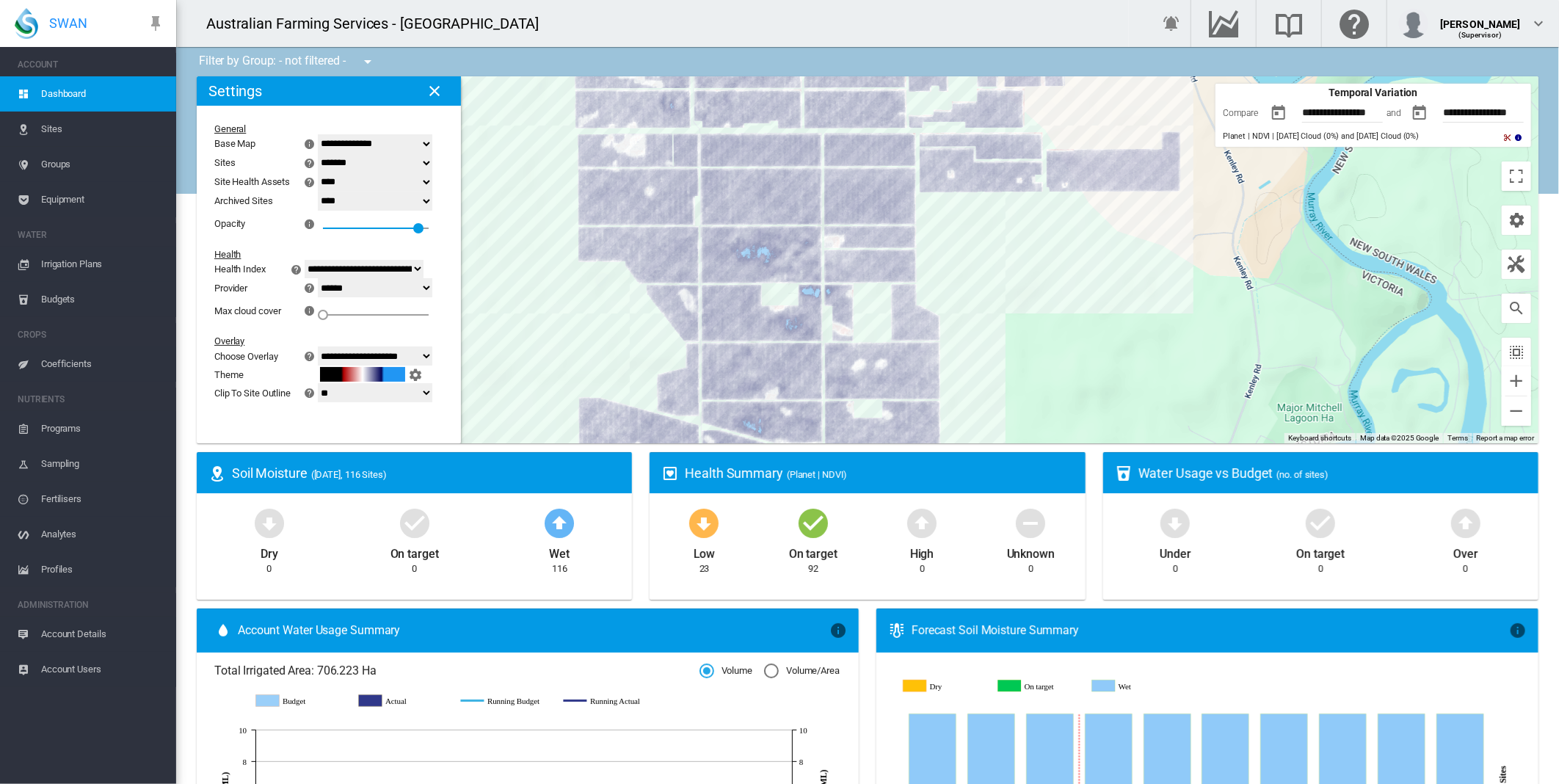
drag, startPoint x: 910, startPoint y: 237, endPoint x: 966, endPoint y: 260, distance: 60.5
click at [965, 259] on div at bounding box center [867, 259] width 1341 height 366
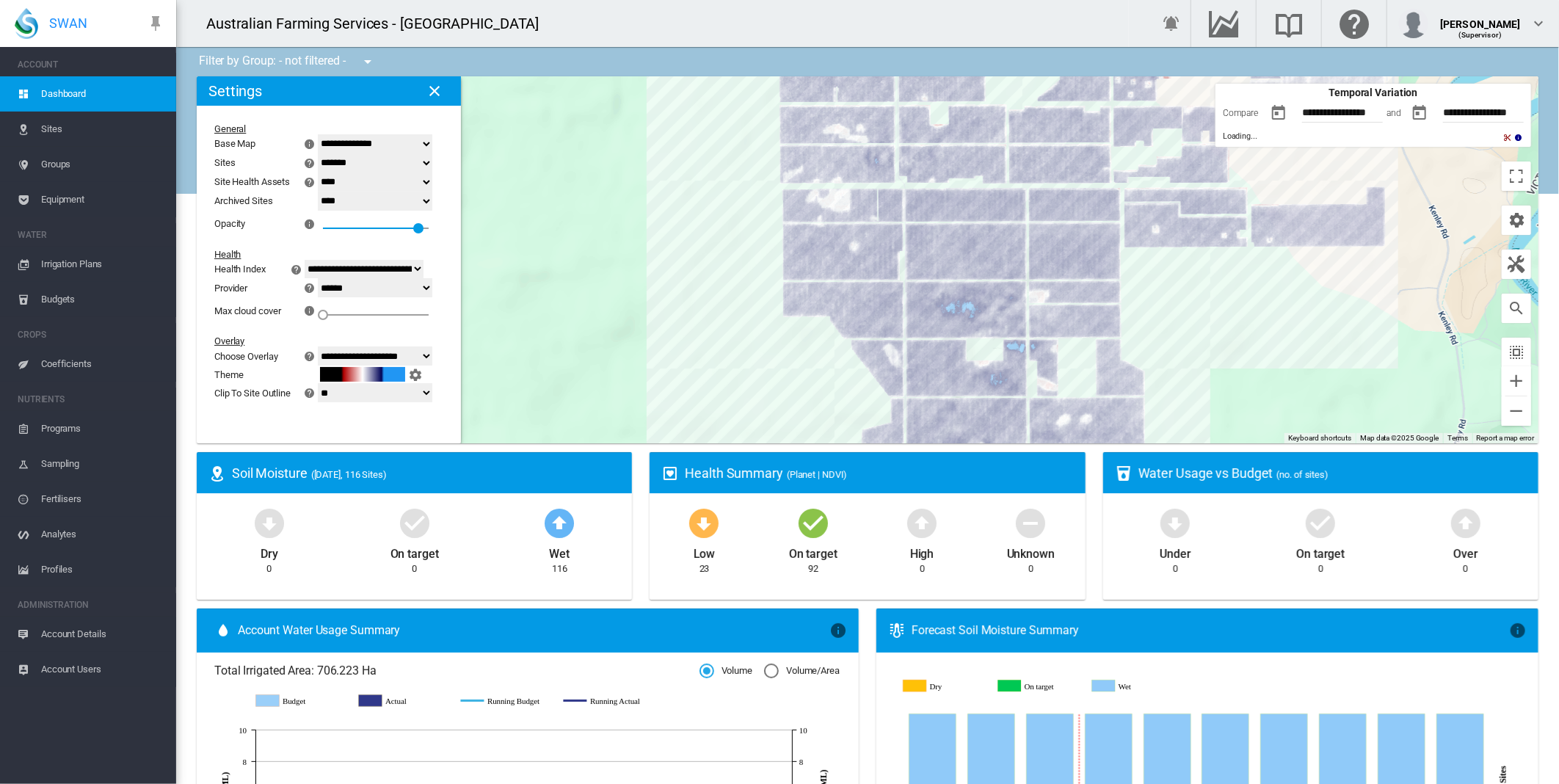
drag, startPoint x: 1231, startPoint y: 267, endPoint x: 1206, endPoint y: 332, distance: 69.6
click at [1206, 332] on div at bounding box center [867, 259] width 1341 height 366
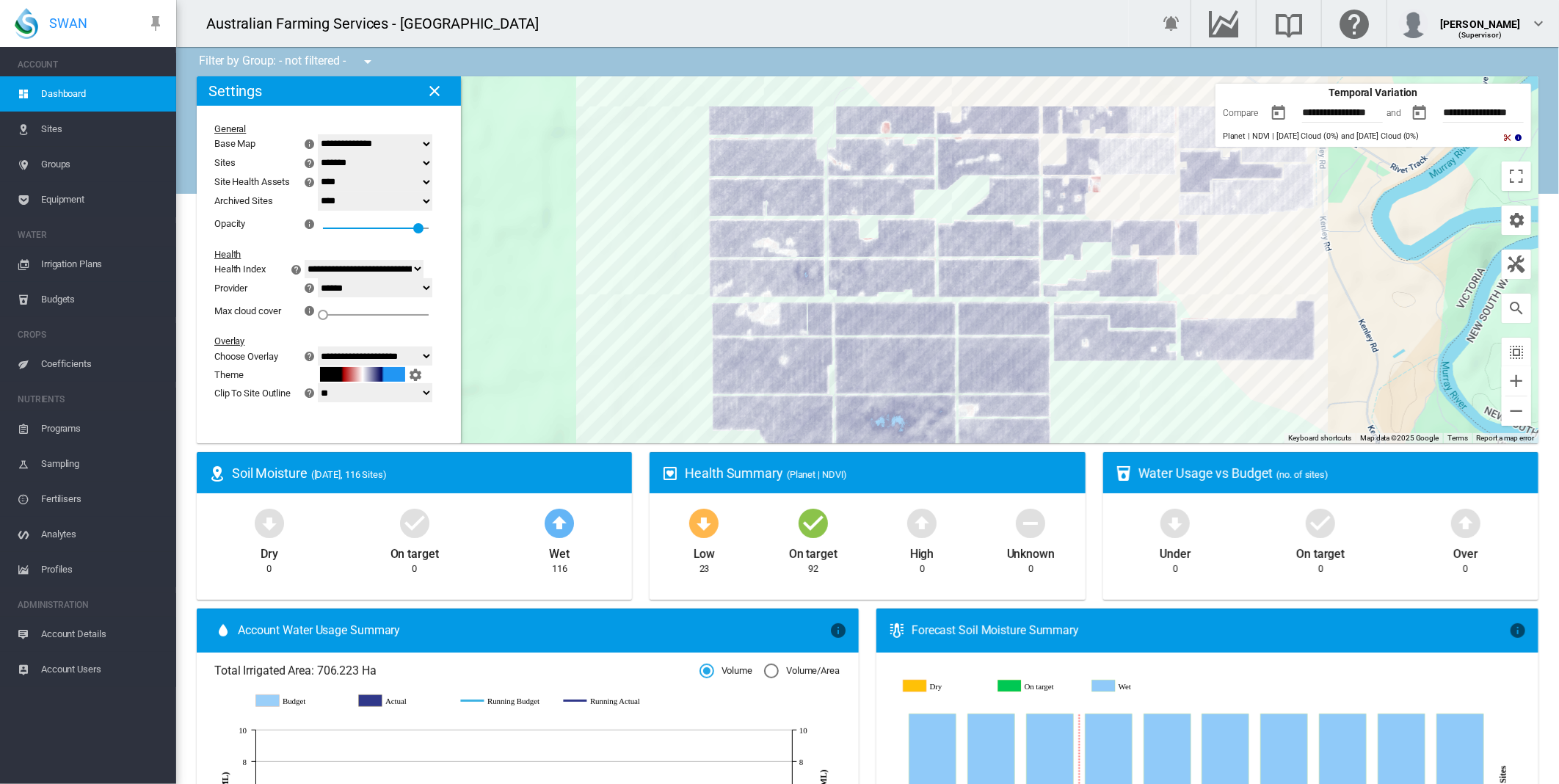
drag, startPoint x: 1198, startPoint y: 328, endPoint x: 1130, endPoint y: 431, distance: 123.4
click at [1130, 431] on div at bounding box center [867, 259] width 1341 height 366
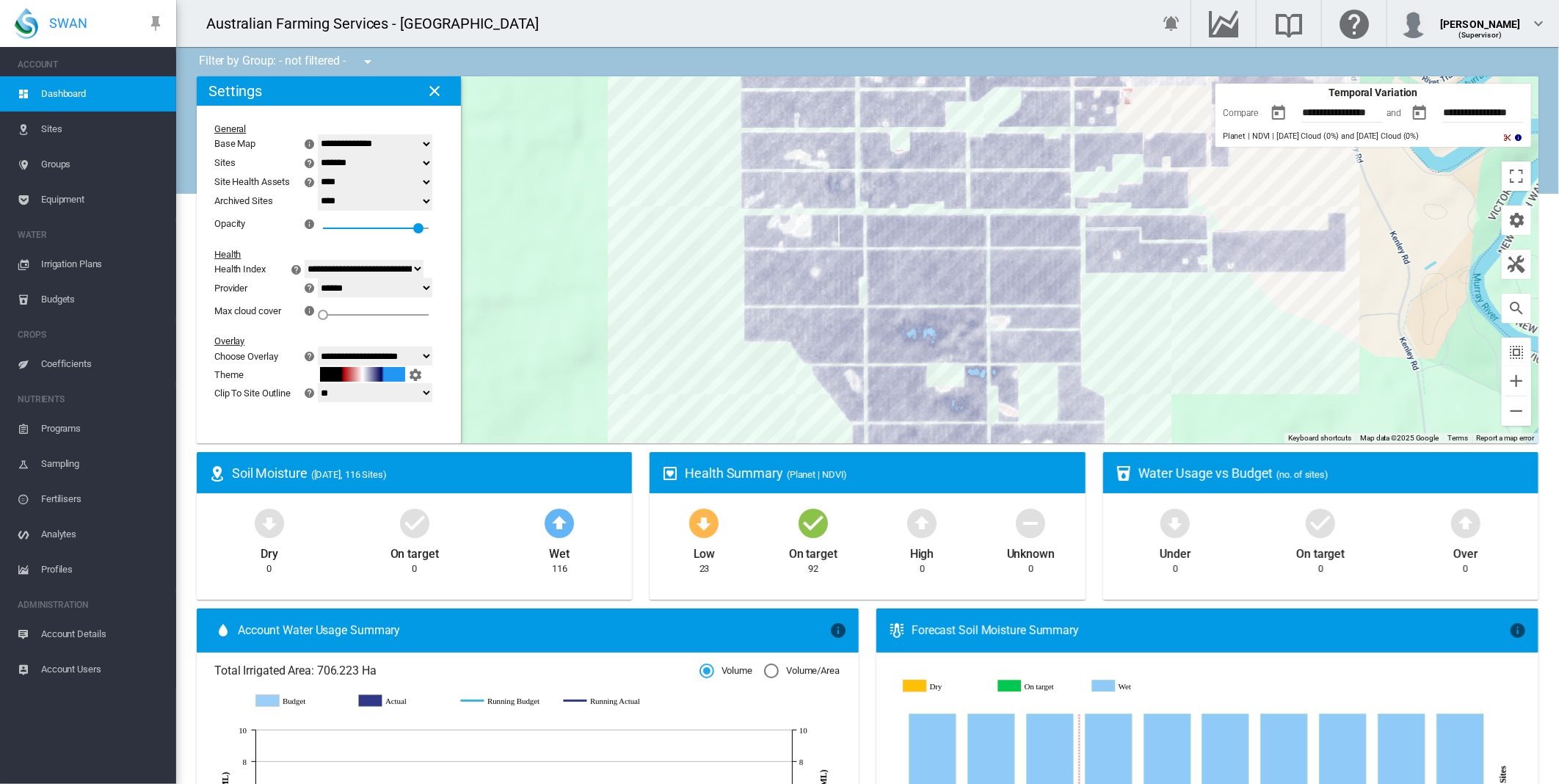
drag, startPoint x: 1124, startPoint y: 404, endPoint x: 1155, endPoint y: 309, distance: 99.9
click at [1165, 307] on div at bounding box center [867, 259] width 1341 height 366
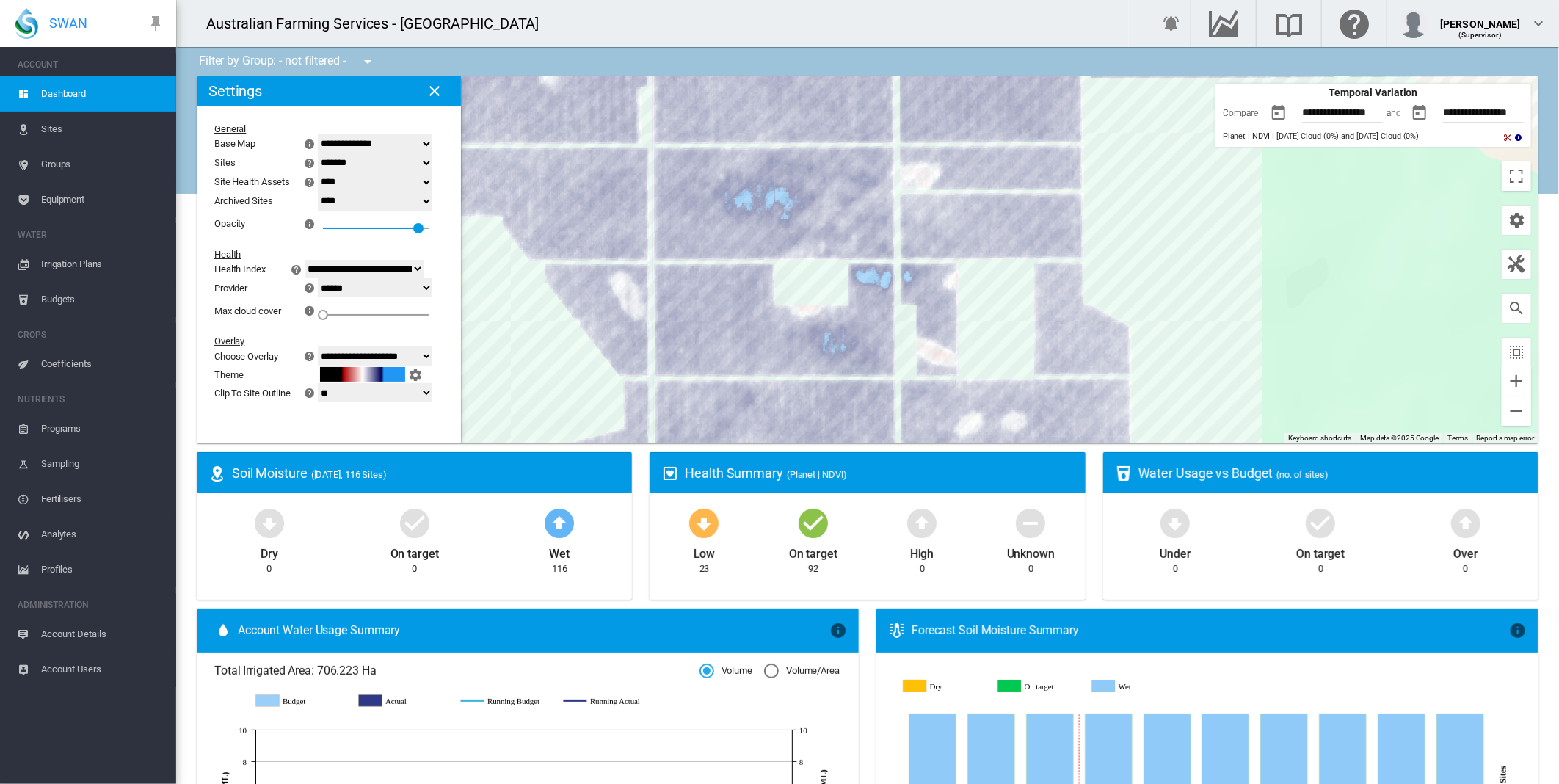
drag, startPoint x: 1167, startPoint y: 324, endPoint x: 1182, endPoint y: 252, distance: 73.5
click at [1182, 252] on div at bounding box center [867, 259] width 1341 height 366
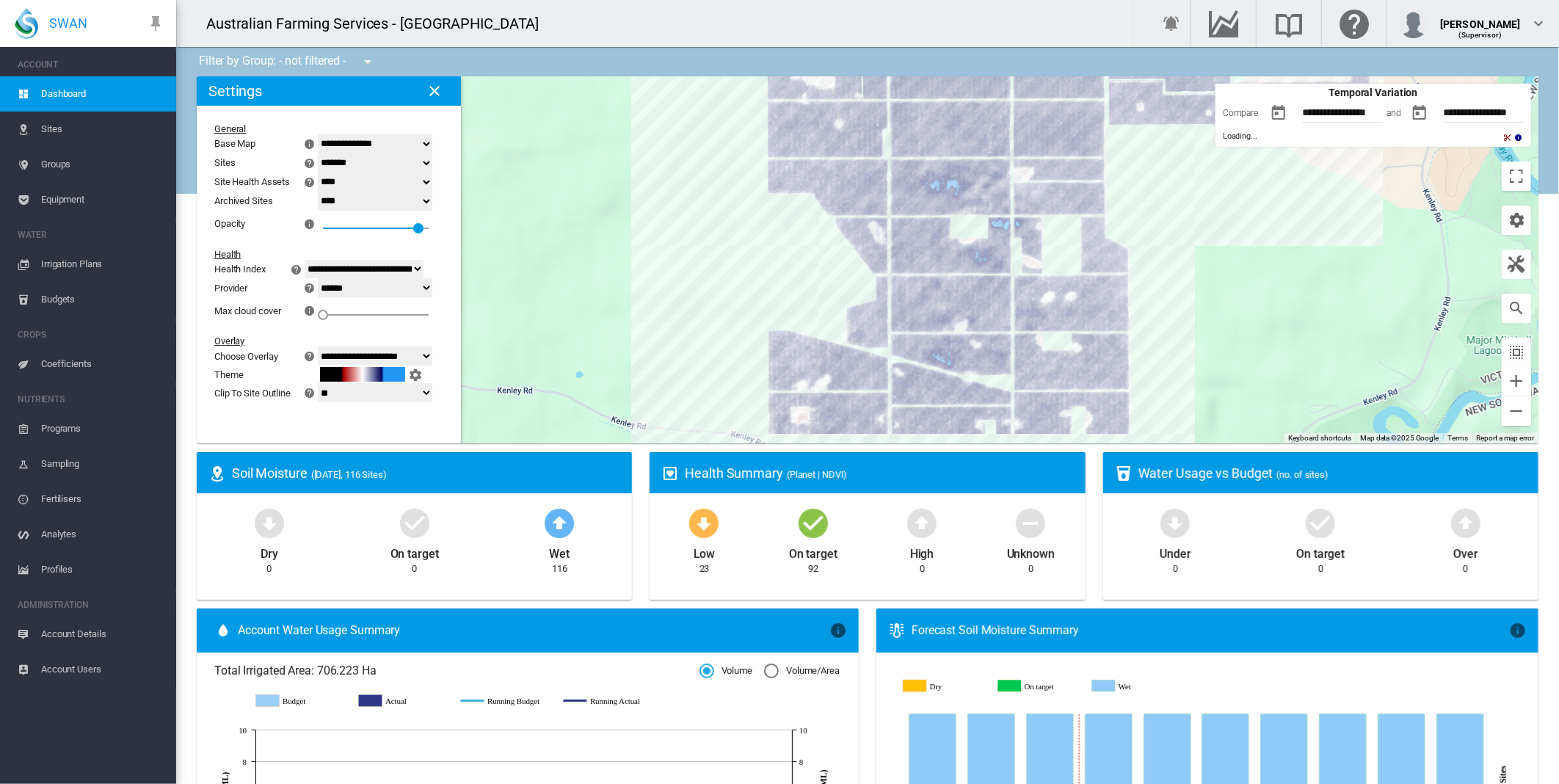
drag, startPoint x: 979, startPoint y: 339, endPoint x: 1296, endPoint y: 262, distance: 326.2
click at [1292, 261] on div at bounding box center [867, 259] width 1341 height 366
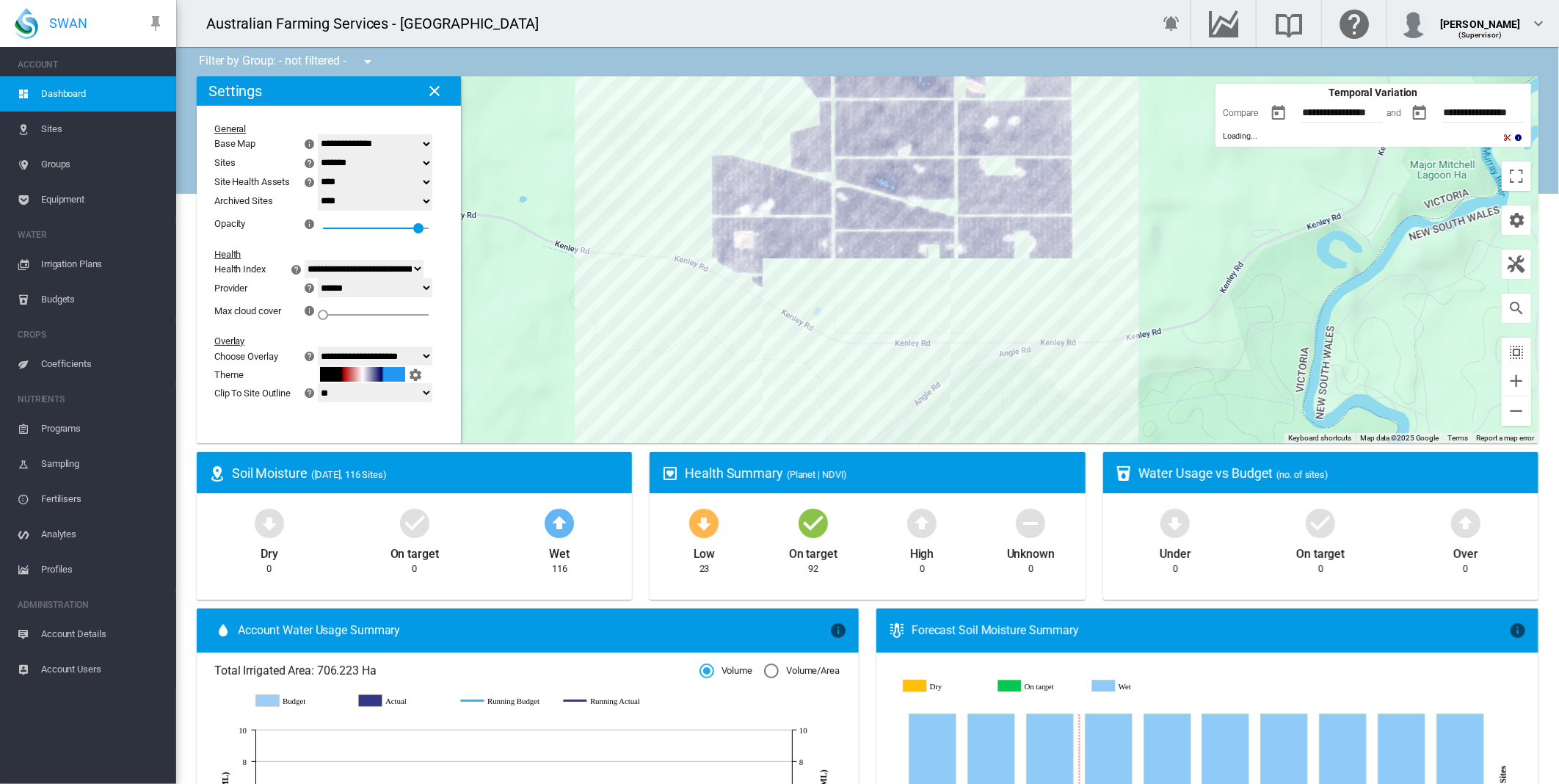
drag, startPoint x: 1132, startPoint y: 280, endPoint x: 1125, endPoint y: 125, distance: 155.2
click at [1125, 125] on div at bounding box center [867, 259] width 1341 height 366
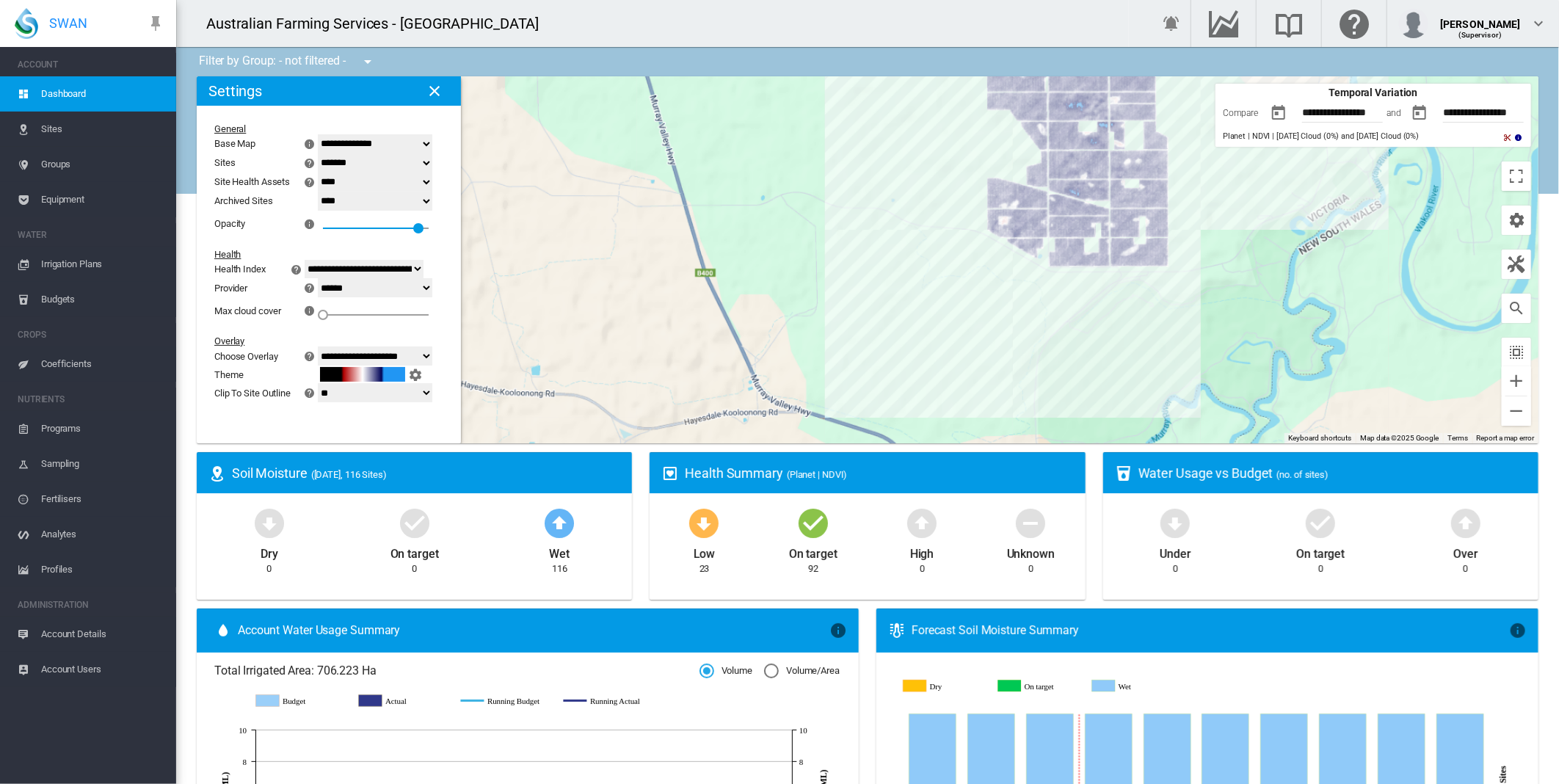
drag, startPoint x: 1219, startPoint y: 220, endPoint x: 1216, endPoint y: 262, distance: 42.1
click at [1216, 262] on div at bounding box center [867, 259] width 1341 height 366
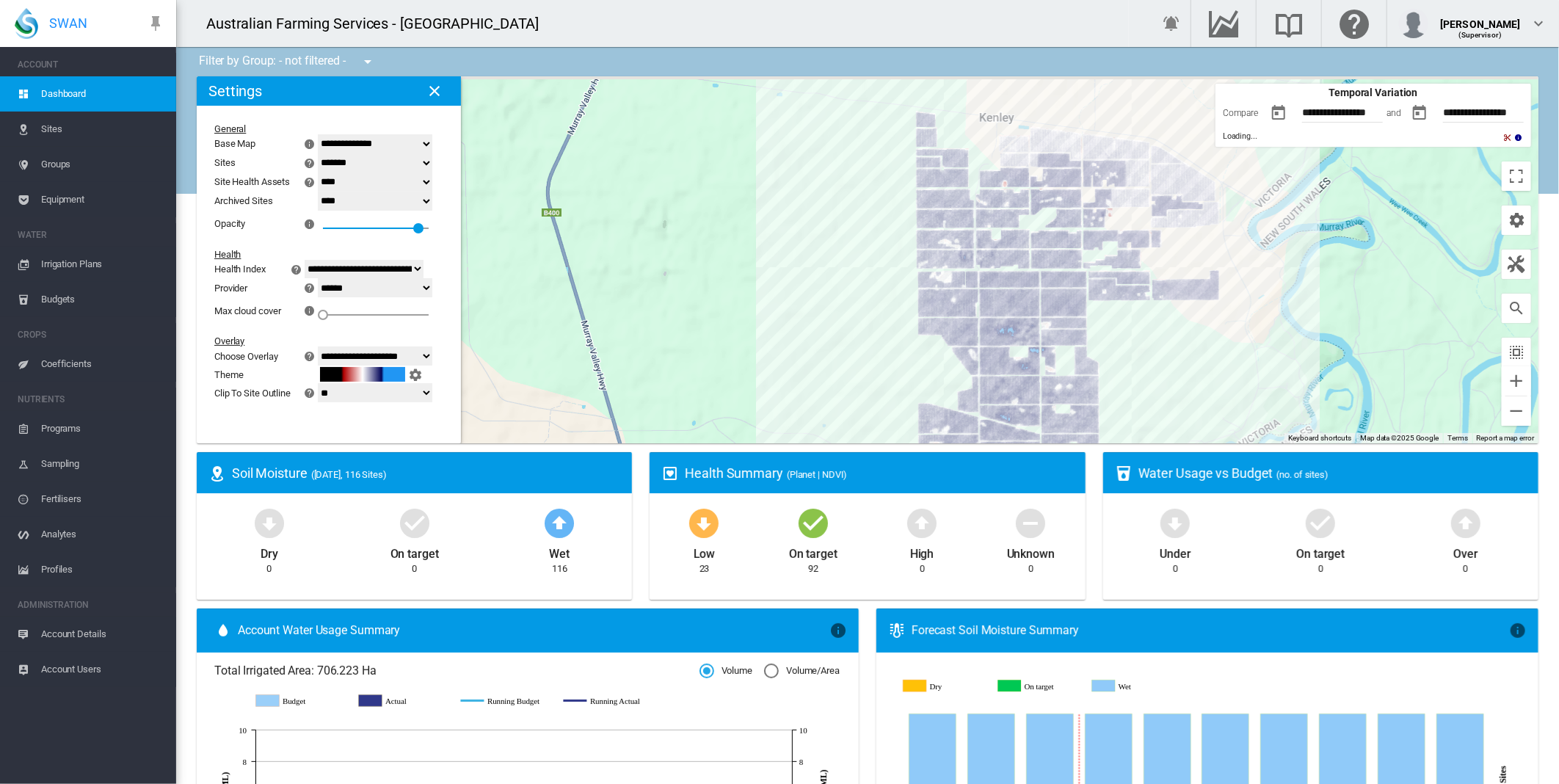
drag, startPoint x: 1175, startPoint y: 216, endPoint x: 1082, endPoint y: 384, distance: 192.0
click at [1102, 384] on div at bounding box center [867, 259] width 1341 height 366
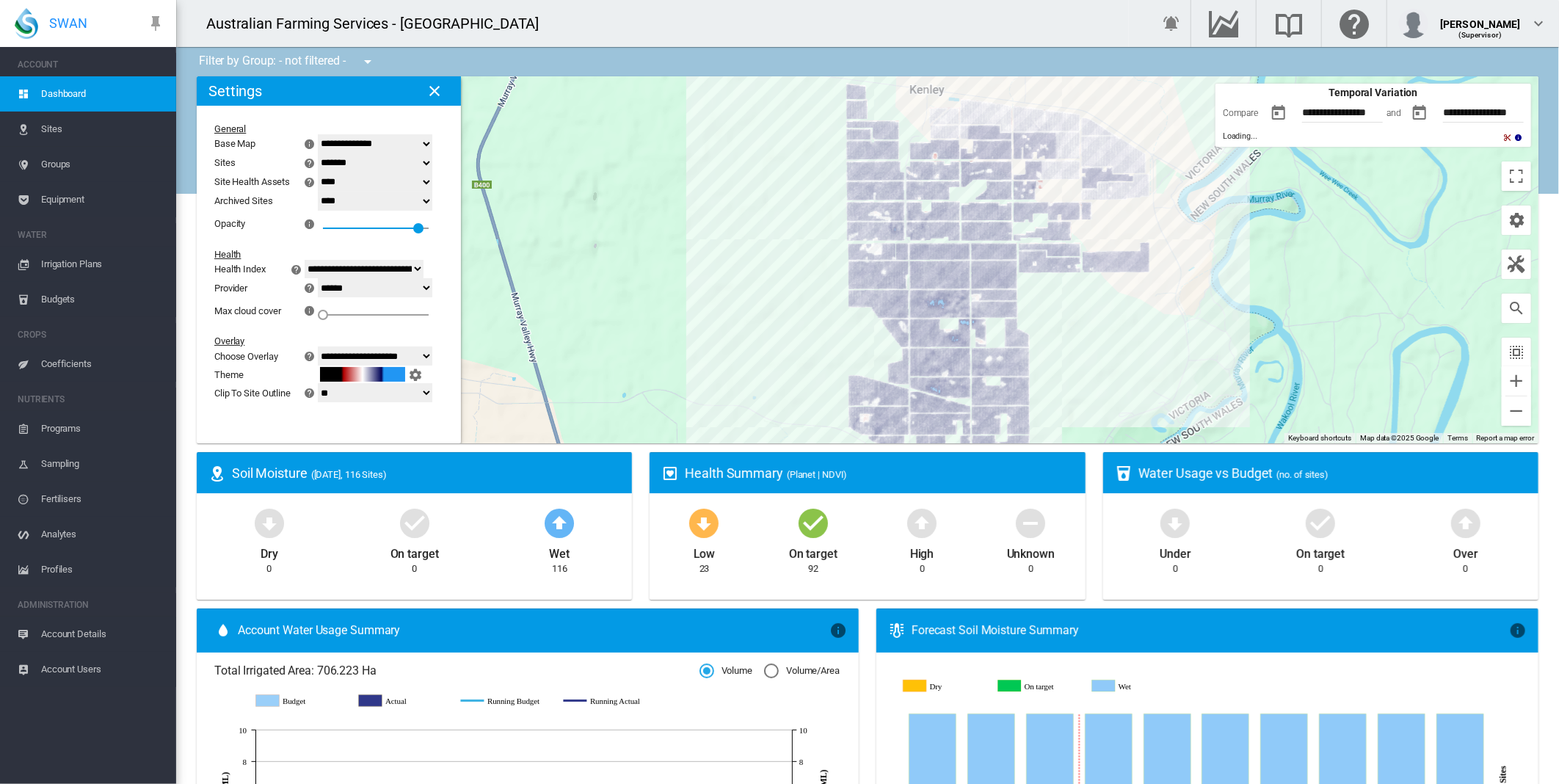
drag, startPoint x: 700, startPoint y: 377, endPoint x: 684, endPoint y: 290, distance: 88.5
click at [684, 290] on div at bounding box center [867, 259] width 1341 height 366
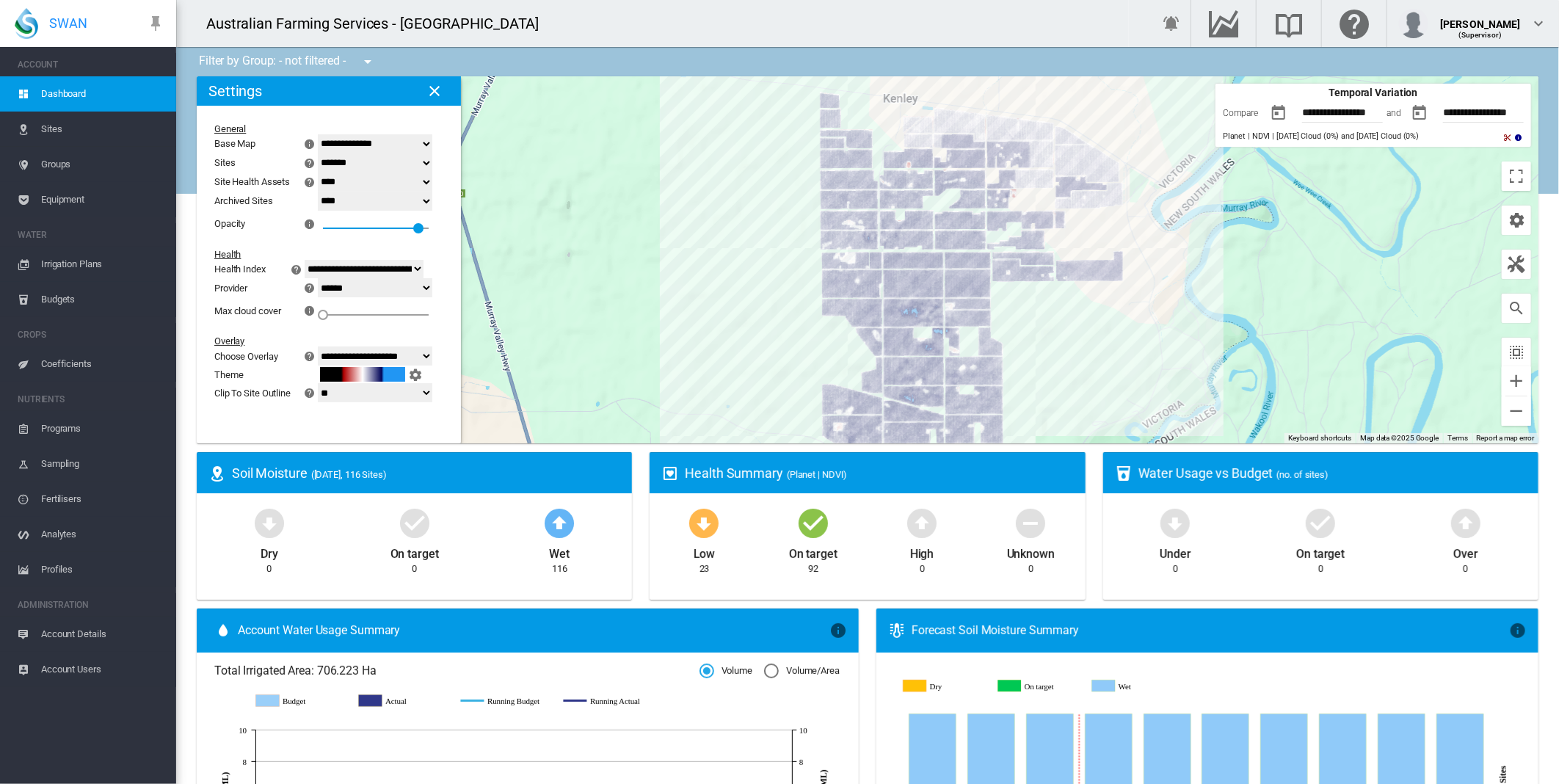
drag, startPoint x: 808, startPoint y: 170, endPoint x: 783, endPoint y: 180, distance: 26.9
click at [783, 180] on div at bounding box center [867, 259] width 1341 height 366
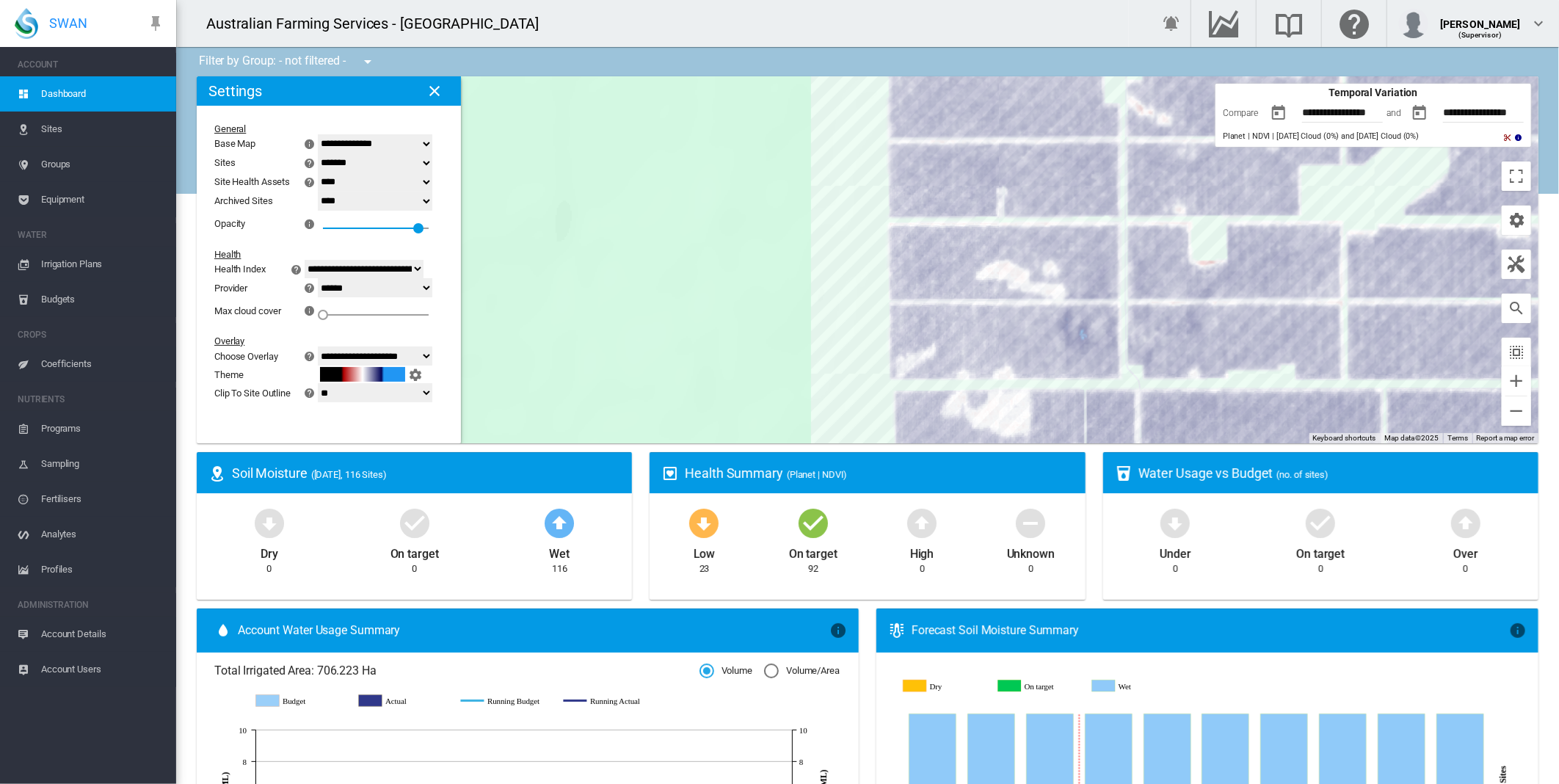
drag, startPoint x: 766, startPoint y: 206, endPoint x: 664, endPoint y: 133, distance: 125.4
click at [664, 133] on div at bounding box center [867, 259] width 1341 height 366
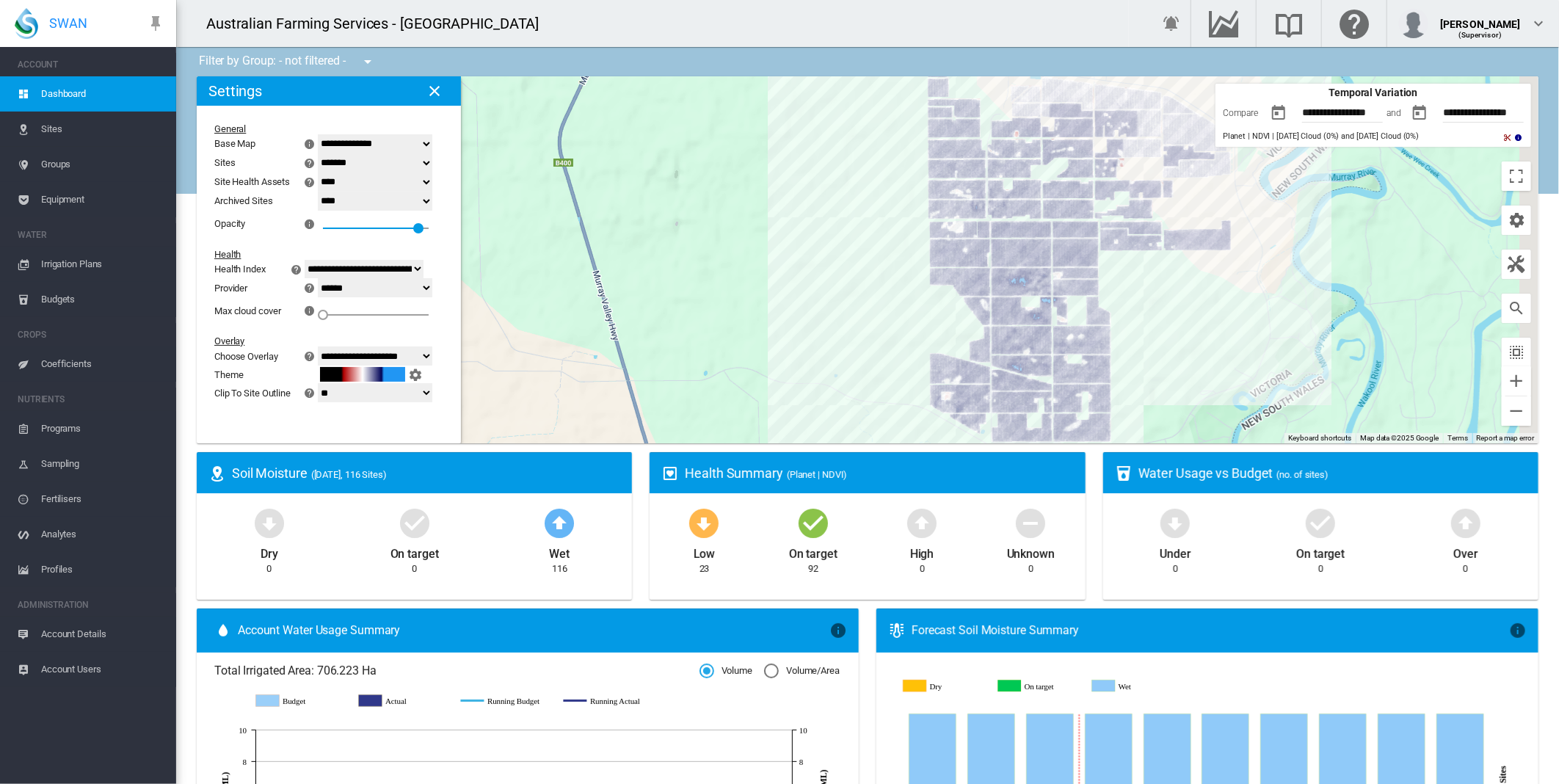
drag, startPoint x: 874, startPoint y: 243, endPoint x: 808, endPoint y: 194, distance: 82.2
click at [808, 194] on div at bounding box center [867, 259] width 1341 height 366
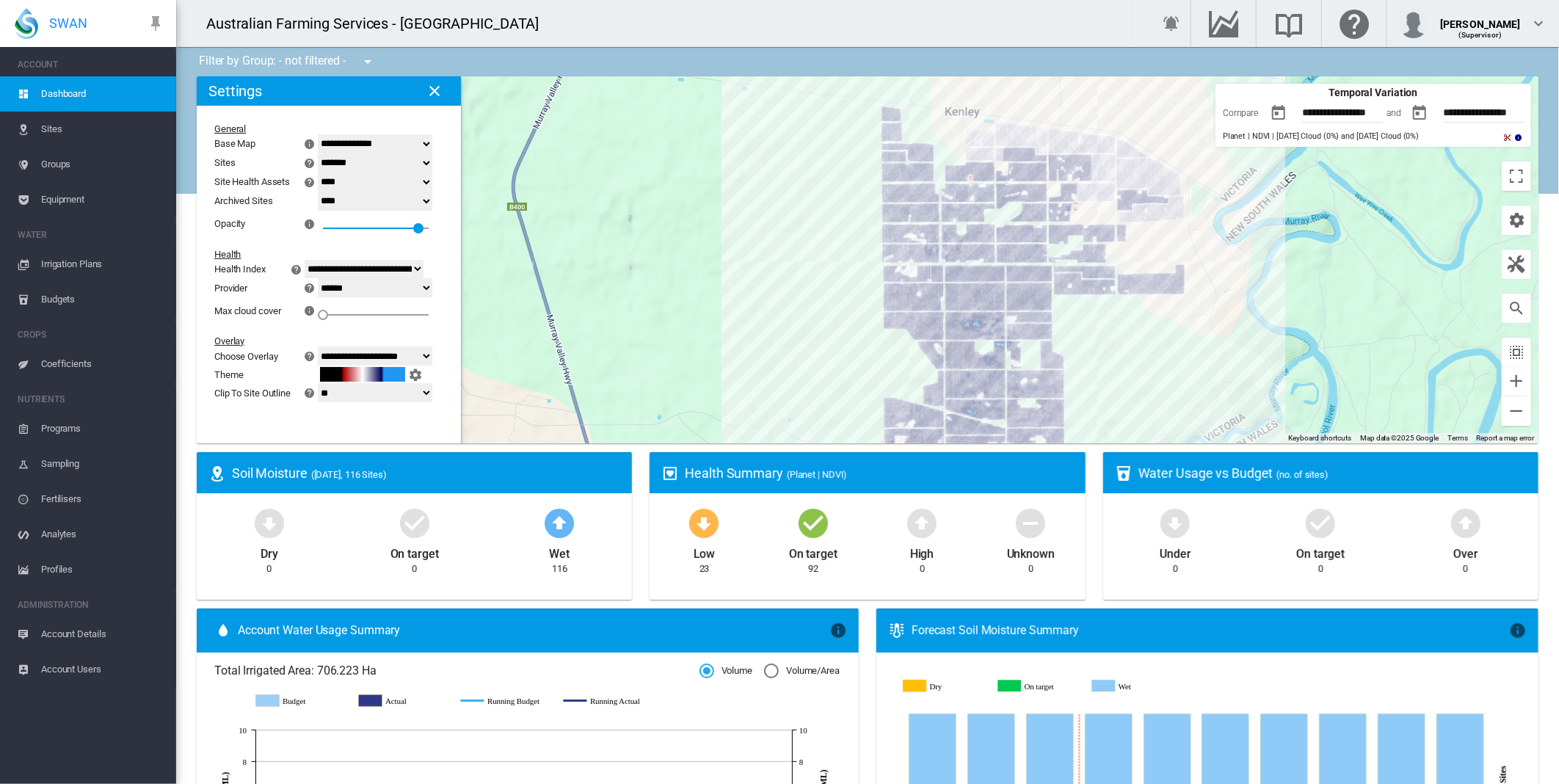
drag, startPoint x: 1132, startPoint y: 324, endPoint x: 1102, endPoint y: 360, distance: 46.9
click at [1097, 376] on div at bounding box center [867, 259] width 1341 height 366
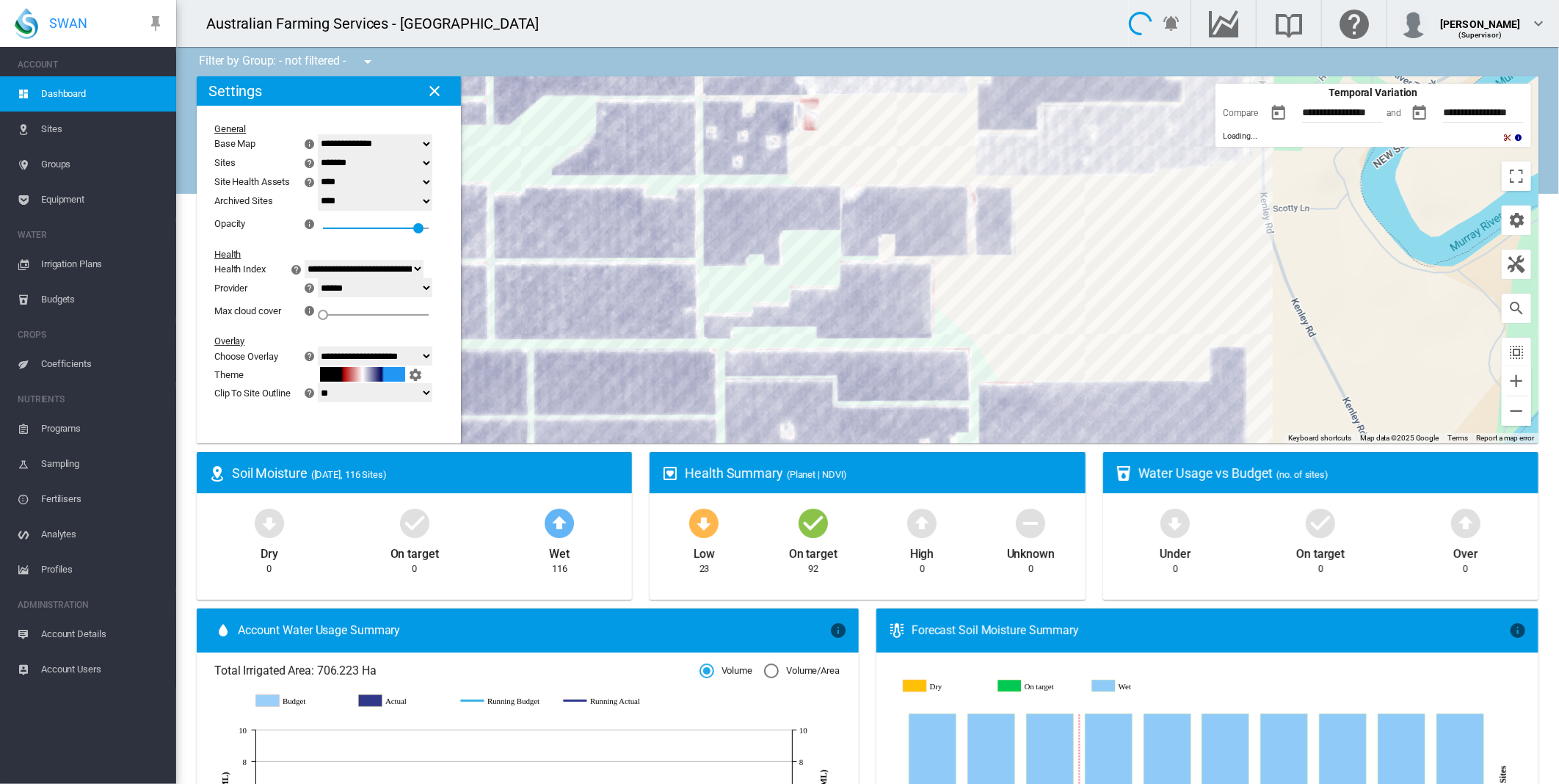
drag, startPoint x: 1132, startPoint y: 280, endPoint x: 1181, endPoint y: 401, distance: 130.5
click at [1181, 401] on div at bounding box center [867, 259] width 1341 height 366
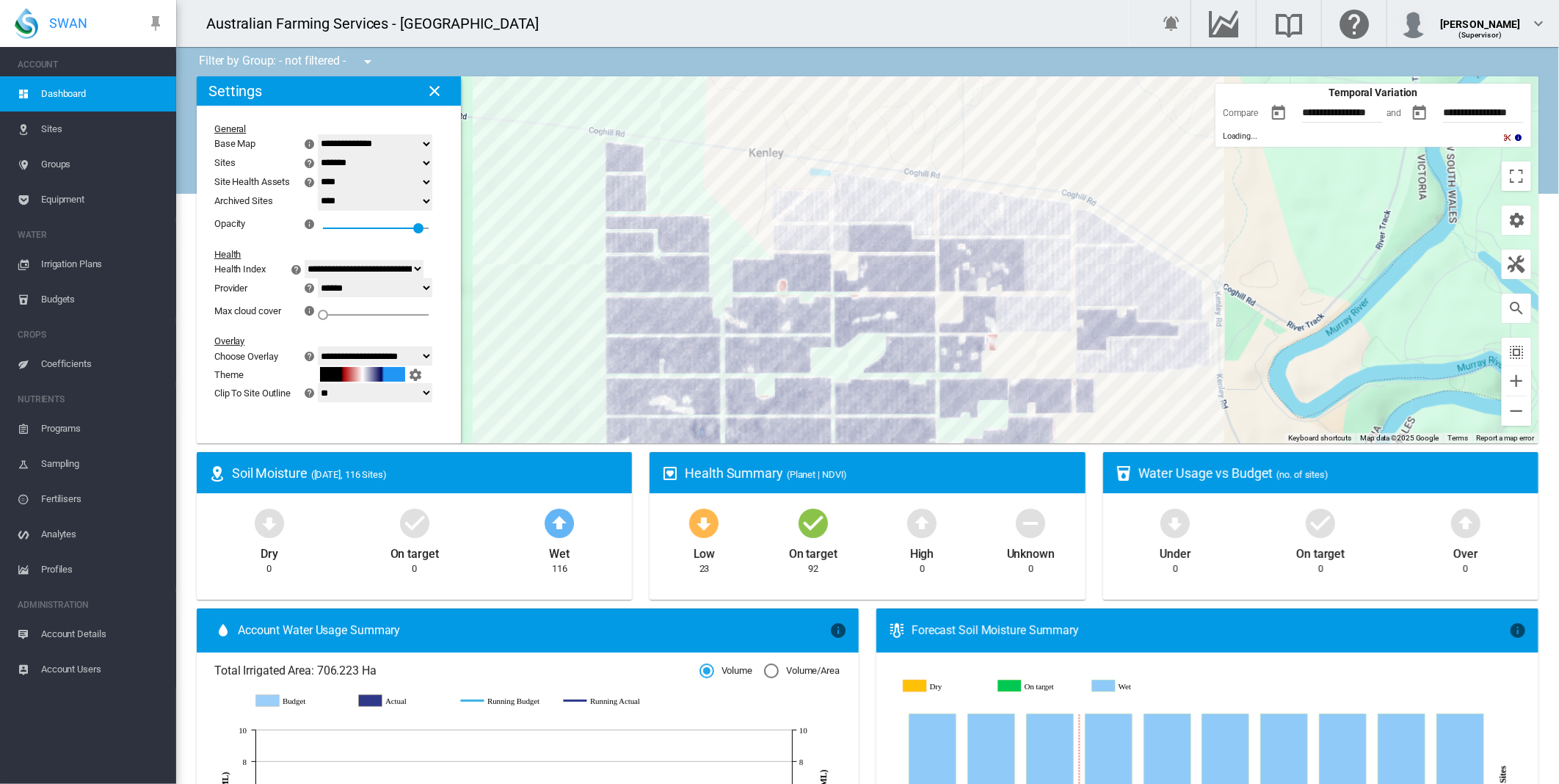
drag, startPoint x: 981, startPoint y: 260, endPoint x: 1046, endPoint y: 355, distance: 115.1
click at [1046, 355] on div at bounding box center [867, 259] width 1341 height 366
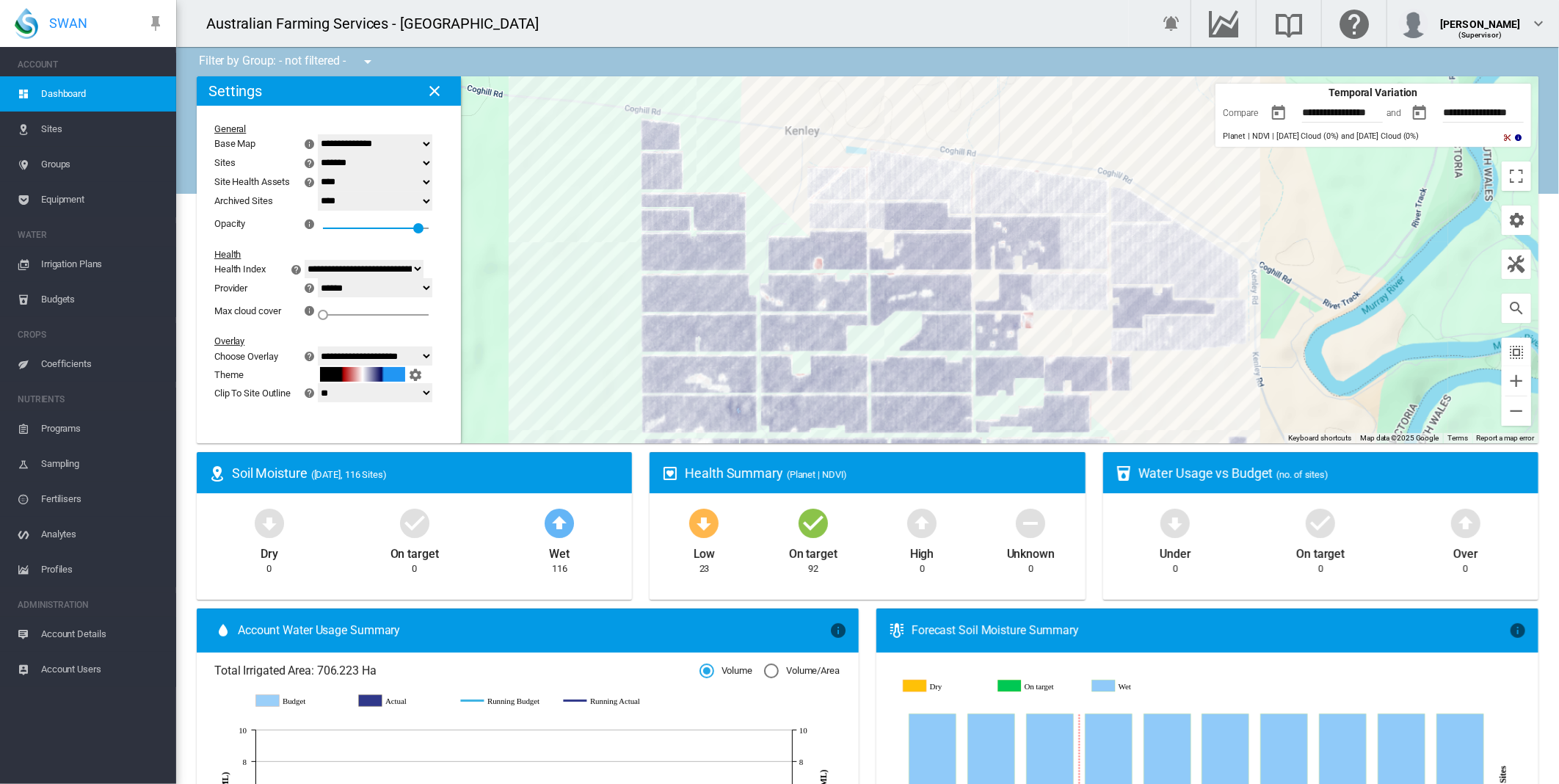
drag, startPoint x: 982, startPoint y: 129, endPoint x: 1038, endPoint y: 91, distance: 67.7
click at [1042, 91] on div at bounding box center [867, 259] width 1341 height 366
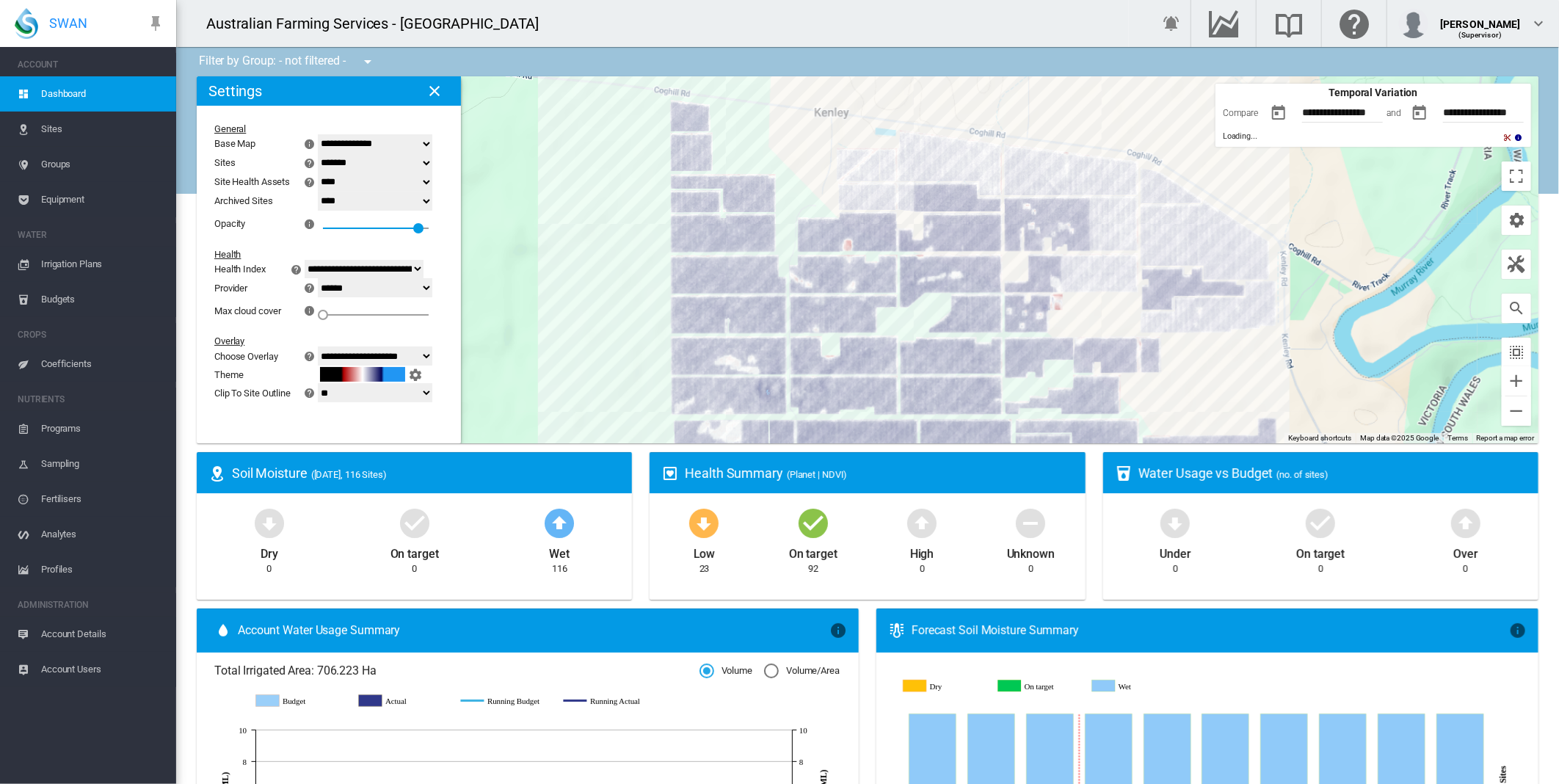
drag, startPoint x: 582, startPoint y: 240, endPoint x: 594, endPoint y: 240, distance: 12.0
click at [594, 241] on div at bounding box center [867, 259] width 1341 height 366
